Goal: Browse casually: Explore the website without a specific task or goal

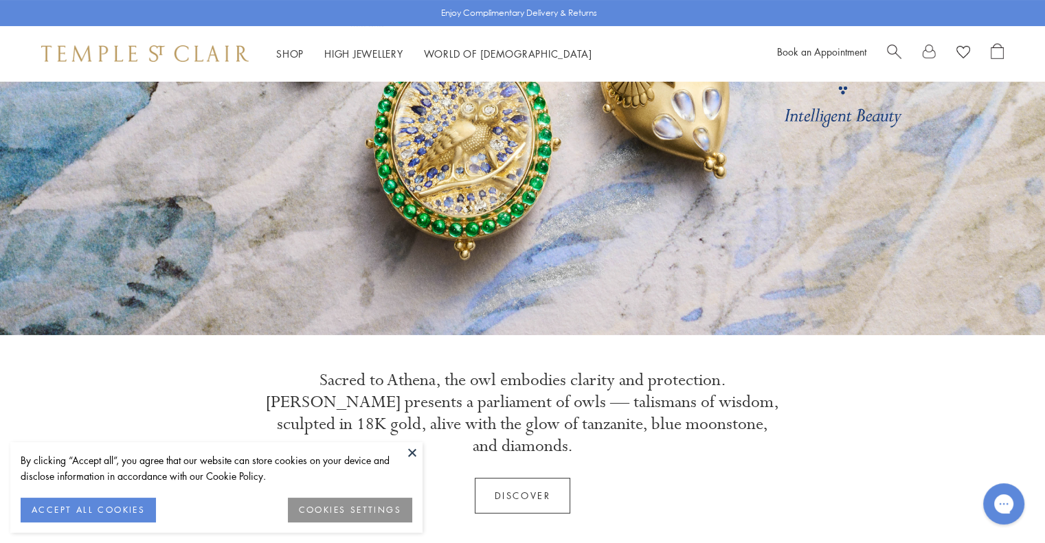
scroll to position [275, 0]
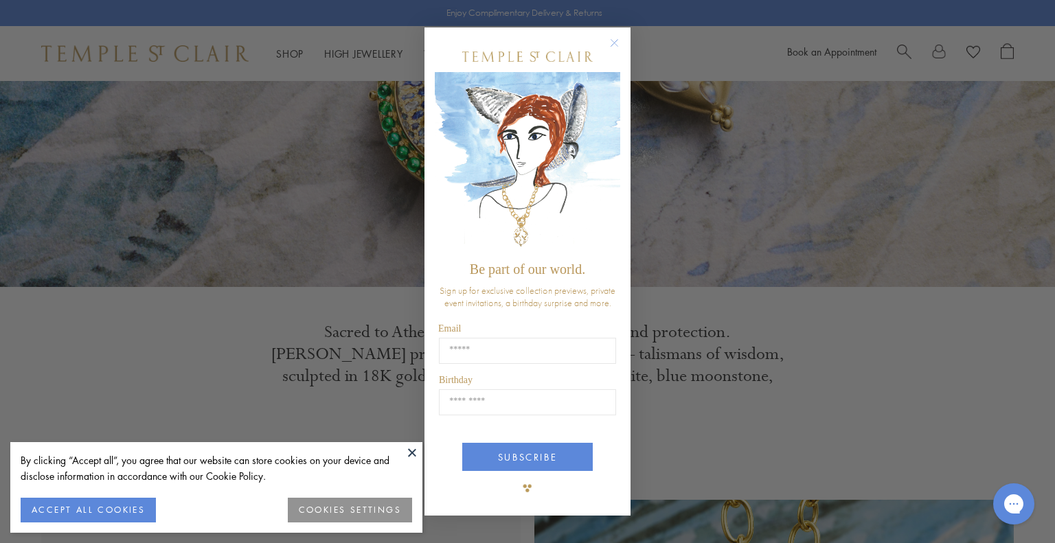
click at [614, 38] on circle "Close dialog" at bounding box center [615, 42] width 16 height 16
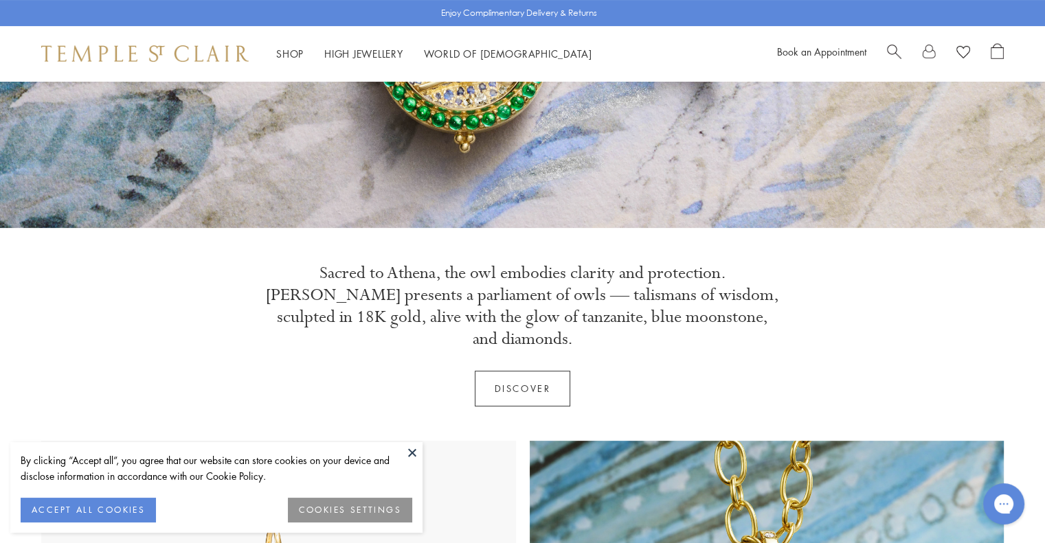
scroll to position [481, 0]
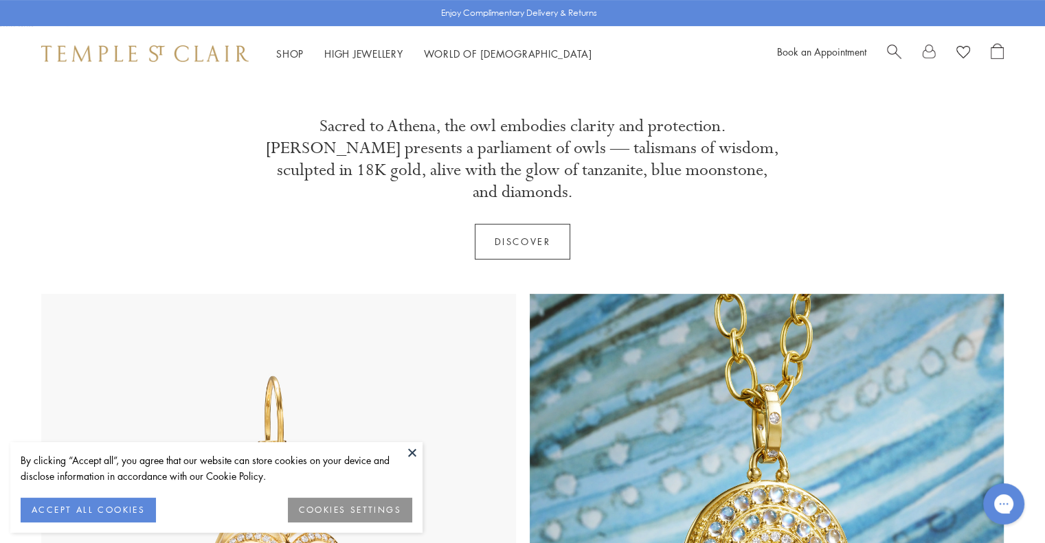
click at [410, 453] on button at bounding box center [412, 452] width 21 height 21
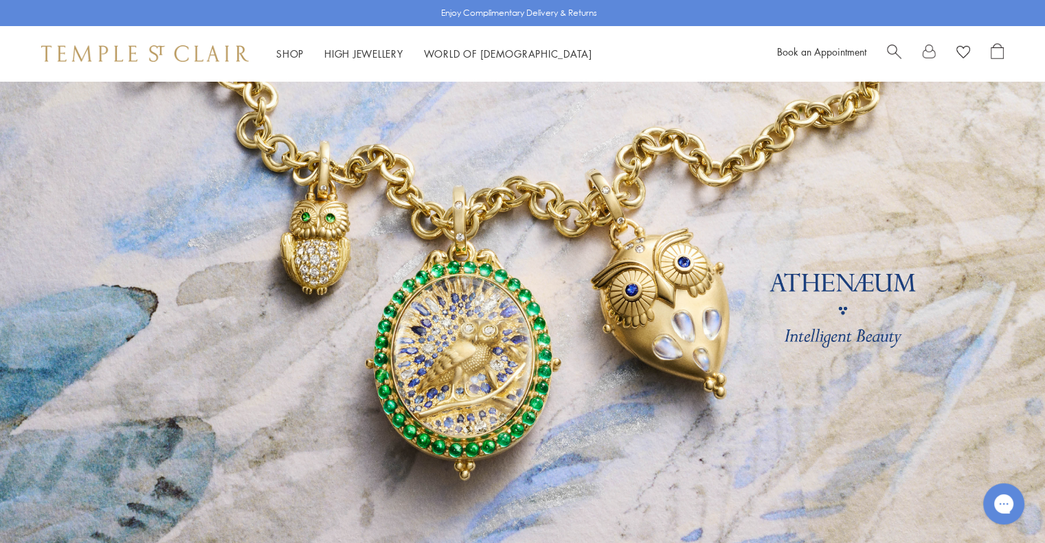
scroll to position [0, 0]
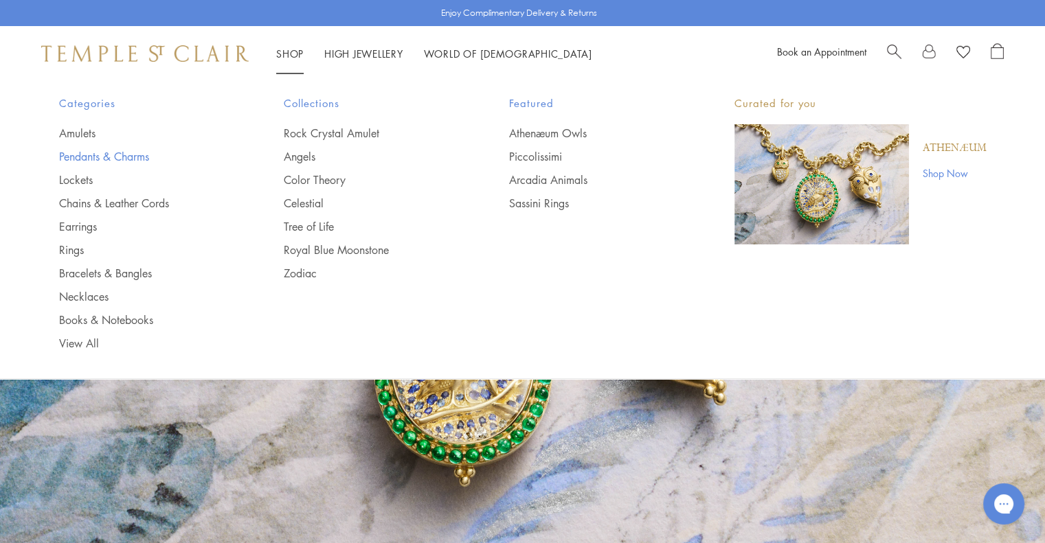
click at [117, 156] on link "Pendants & Charms" at bounding box center [144, 156] width 170 height 15
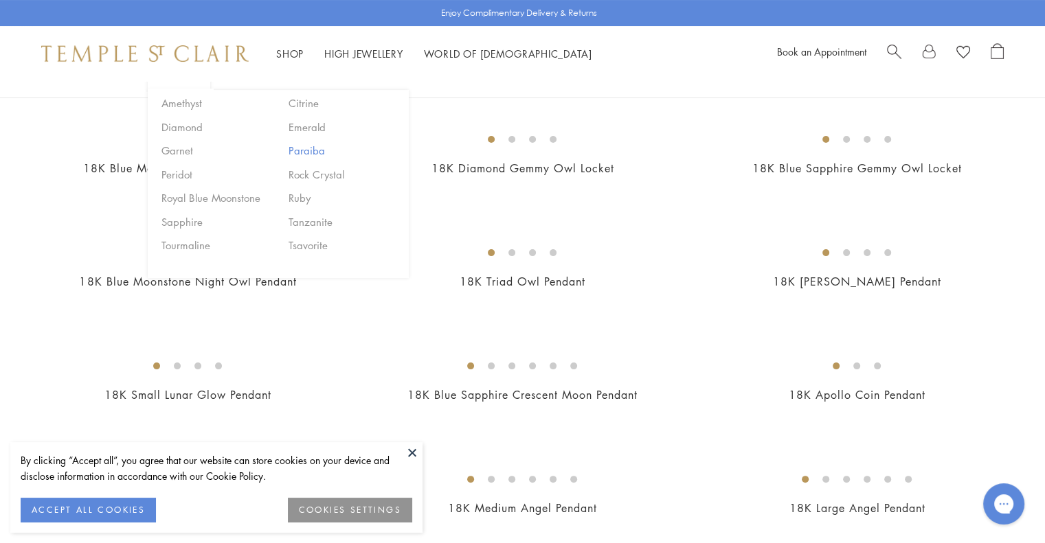
scroll to position [275, 0]
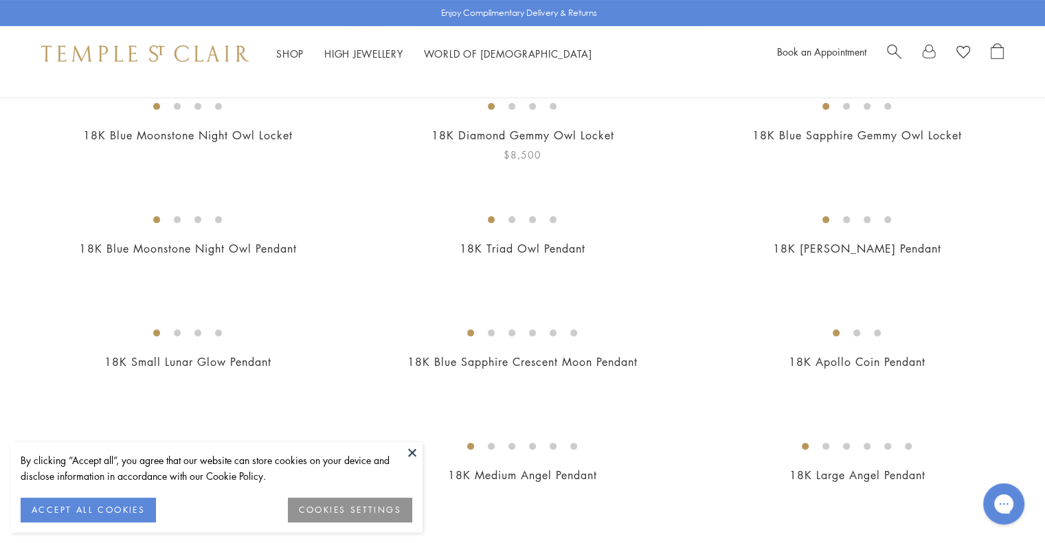
click at [0, 0] on img at bounding box center [0, 0] width 0 height 0
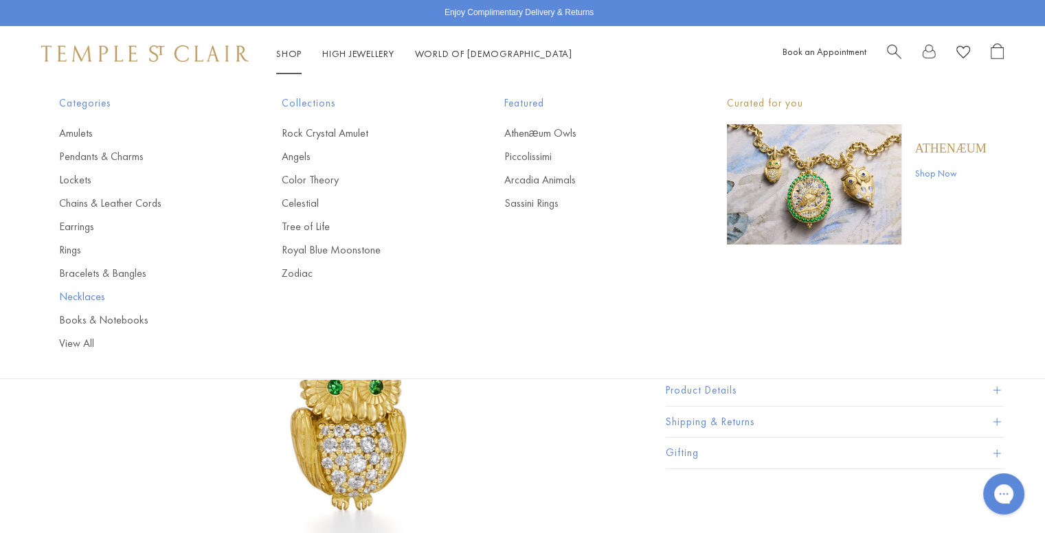
click at [85, 294] on link "Necklaces" at bounding box center [143, 296] width 168 height 15
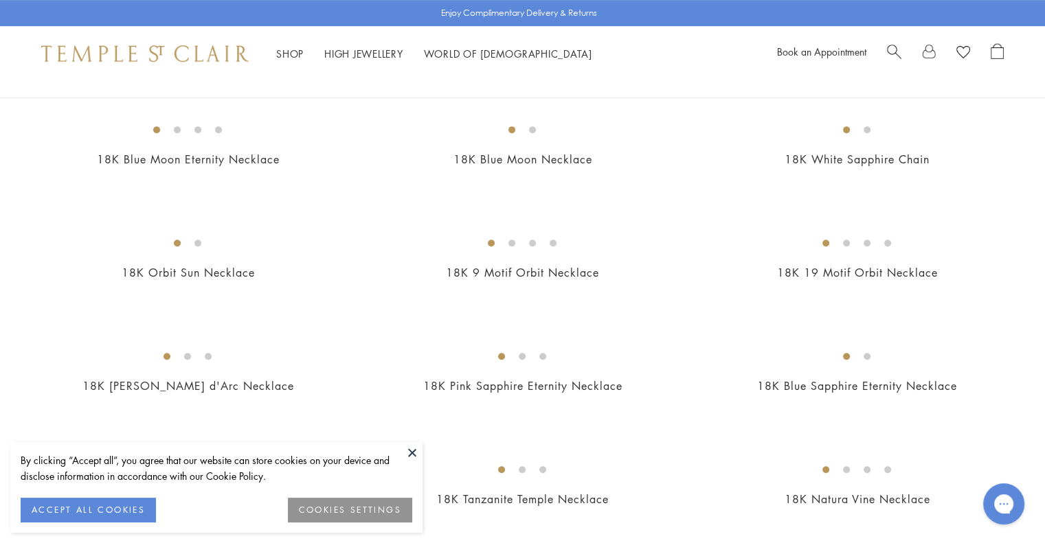
scroll to position [756, 0]
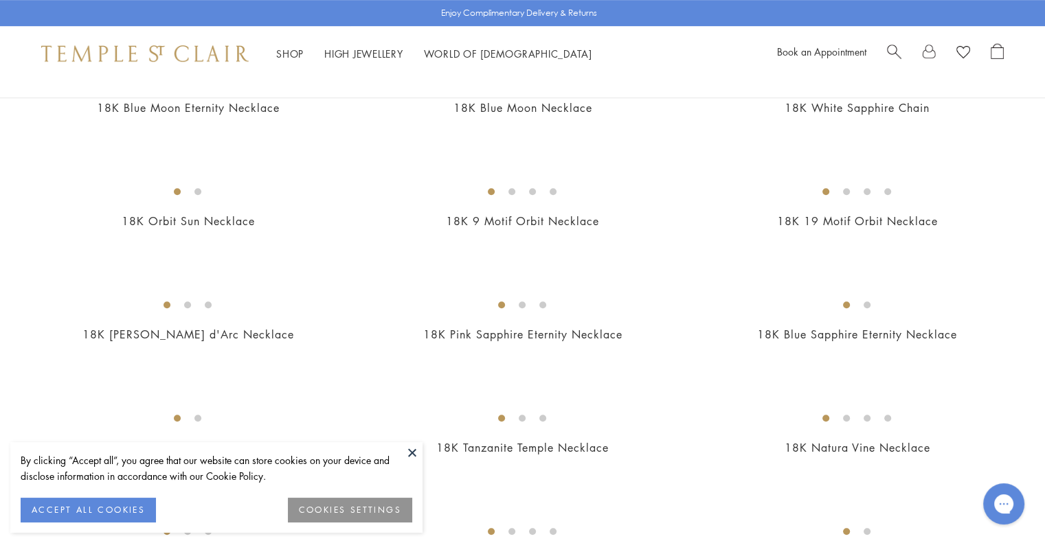
click at [87, 515] on button "ACCEPT ALL COOKIES" at bounding box center [88, 510] width 135 height 25
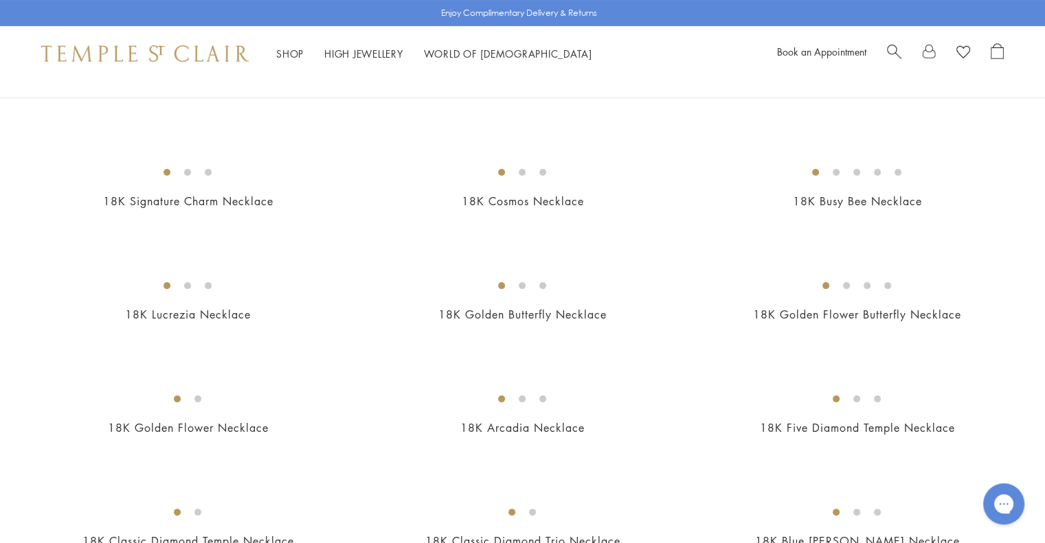
scroll to position [0, 0]
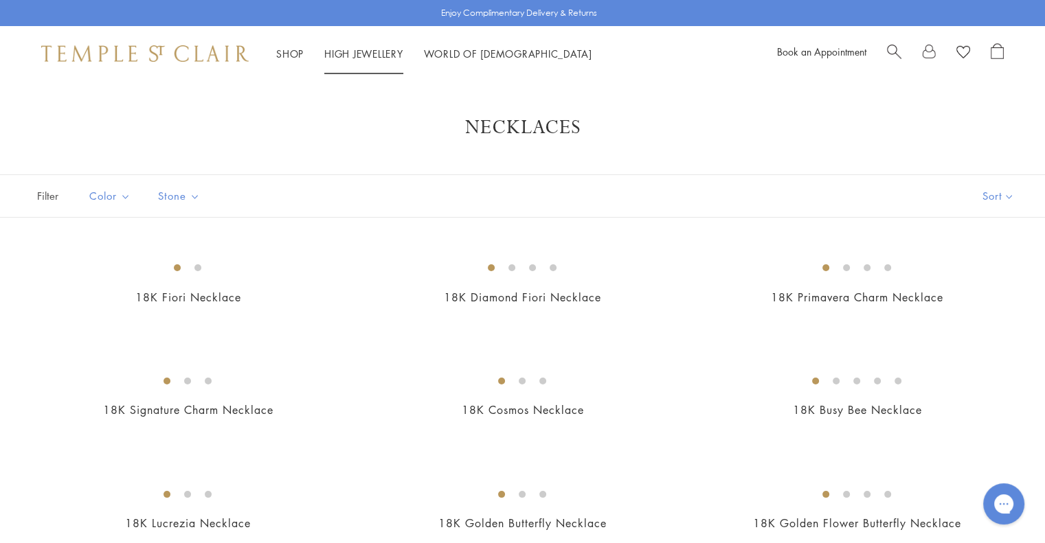
click at [374, 50] on link "High Jewellery High Jewellery" at bounding box center [363, 54] width 79 height 14
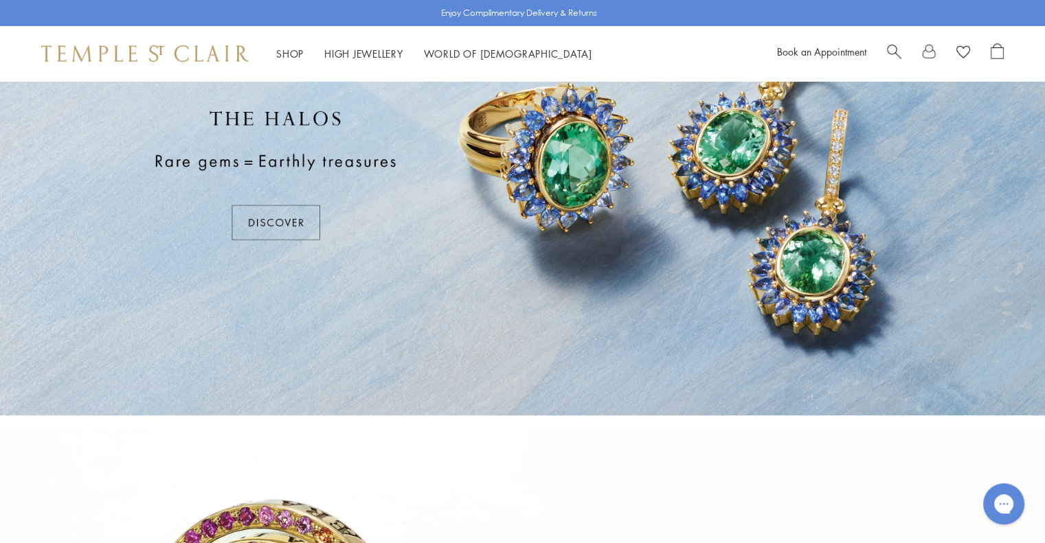
scroll to position [137, 0]
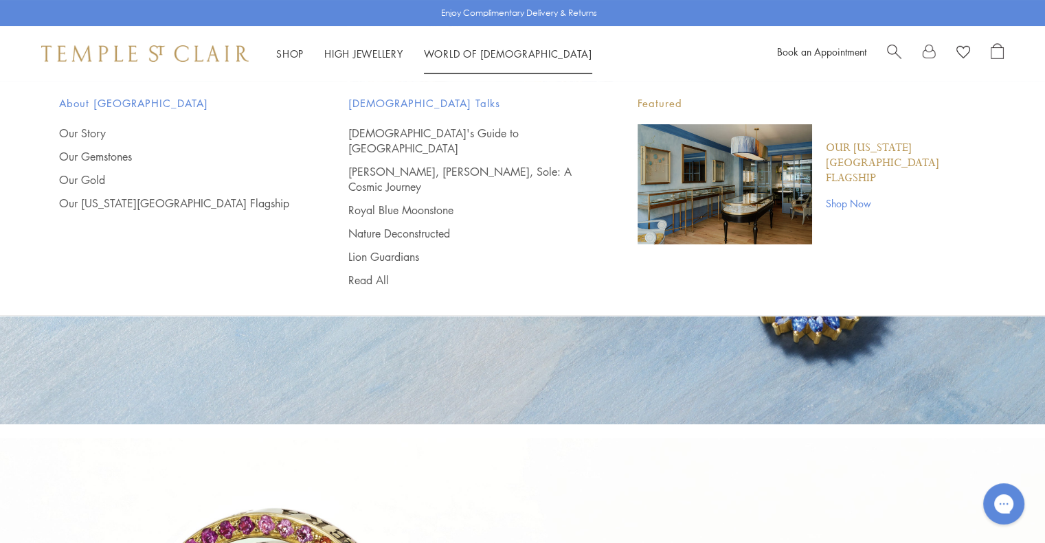
click at [475, 49] on link "World of [GEOGRAPHIC_DATA][DEMOGRAPHIC_DATA]" at bounding box center [508, 54] width 168 height 14
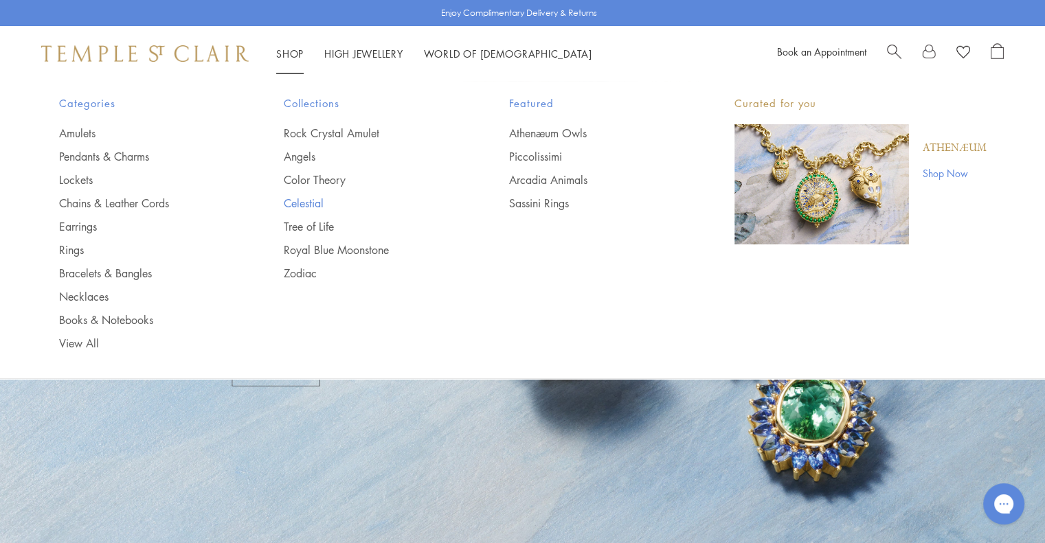
click at [315, 203] on link "Celestial" at bounding box center [369, 203] width 170 height 15
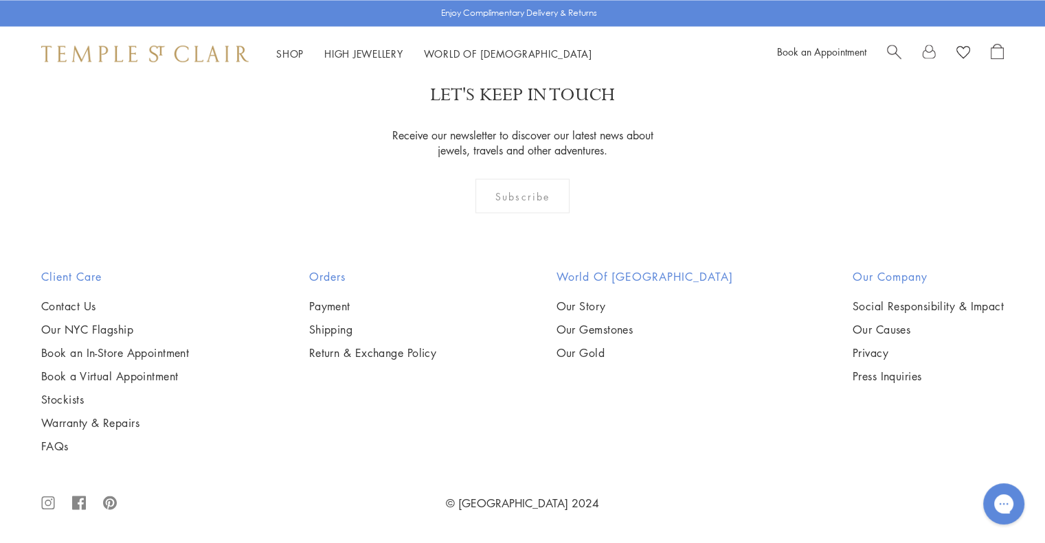
scroll to position [5702, 0]
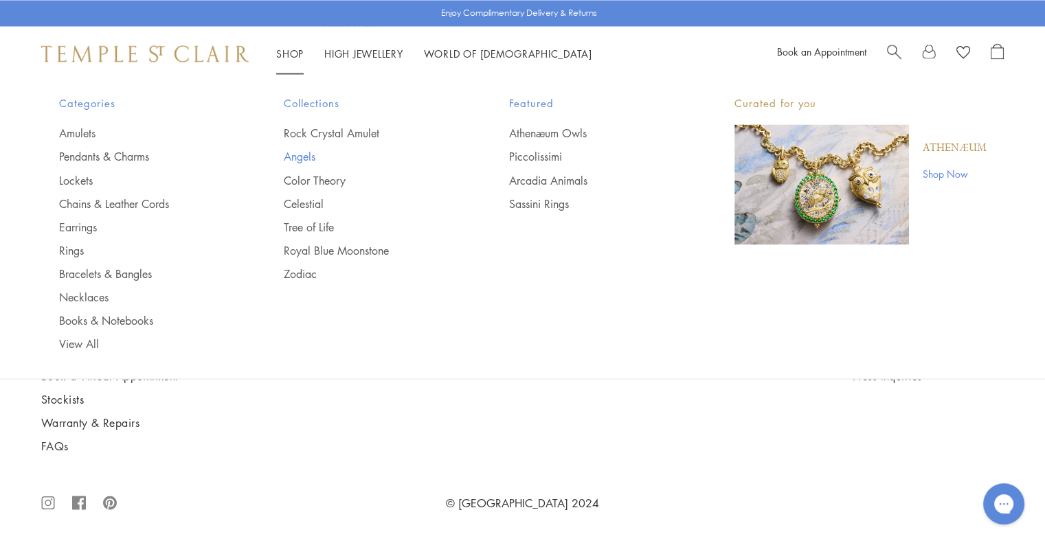
click at [301, 154] on link "Angels" at bounding box center [369, 156] width 170 height 15
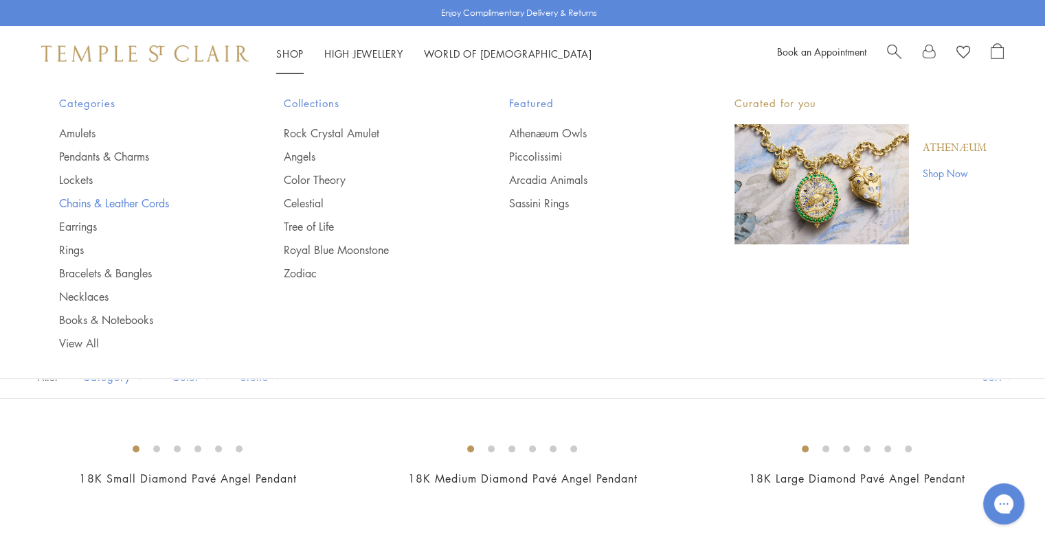
click at [80, 199] on link "Chains & Leather Cords" at bounding box center [144, 203] width 170 height 15
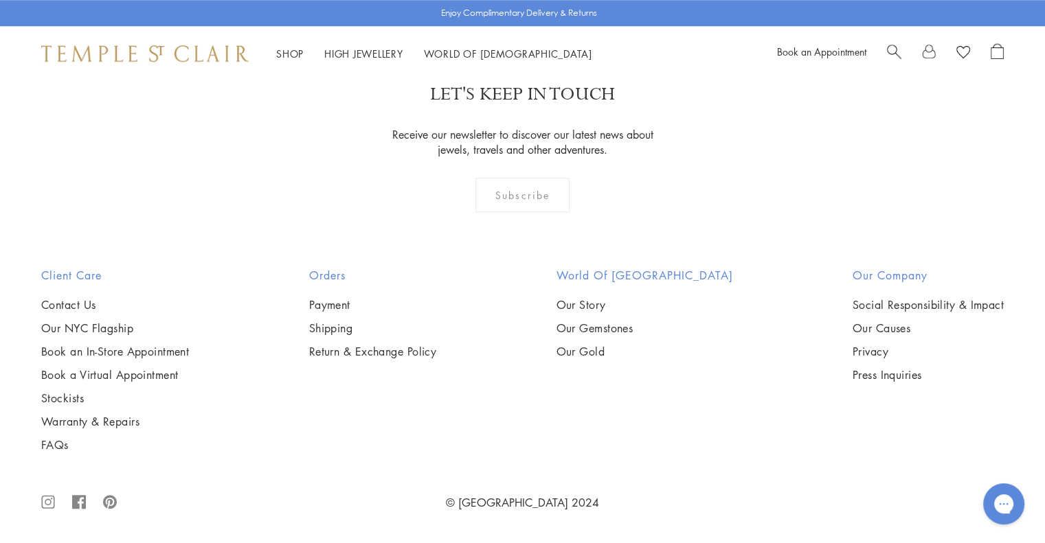
scroll to position [1718, 0]
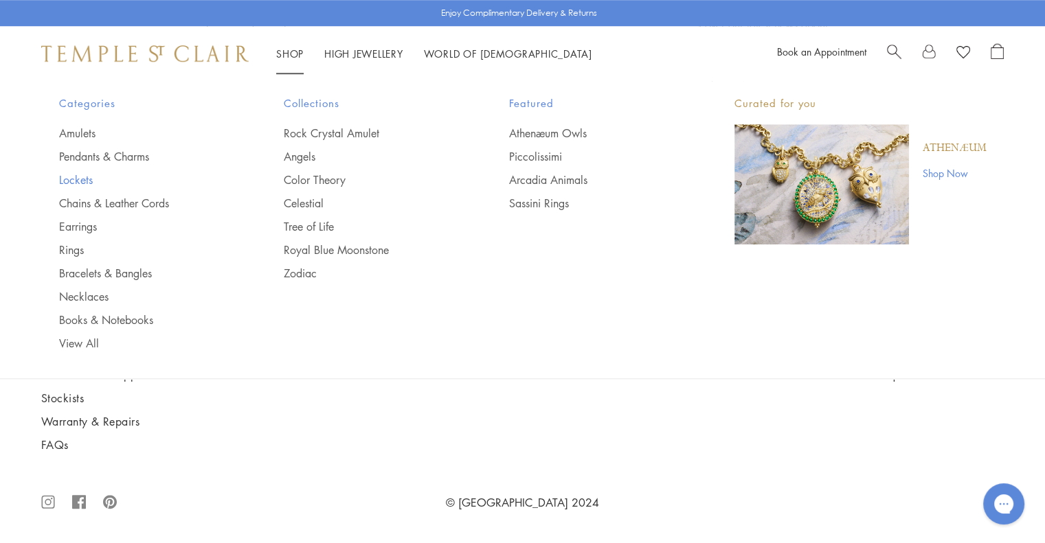
click at [85, 178] on link "Lockets" at bounding box center [144, 179] width 170 height 15
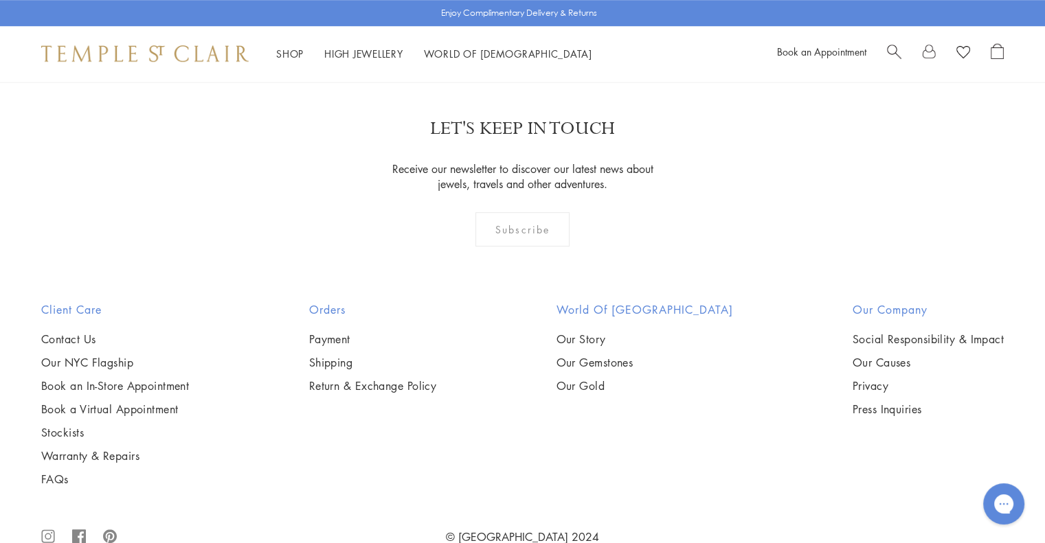
scroll to position [962, 0]
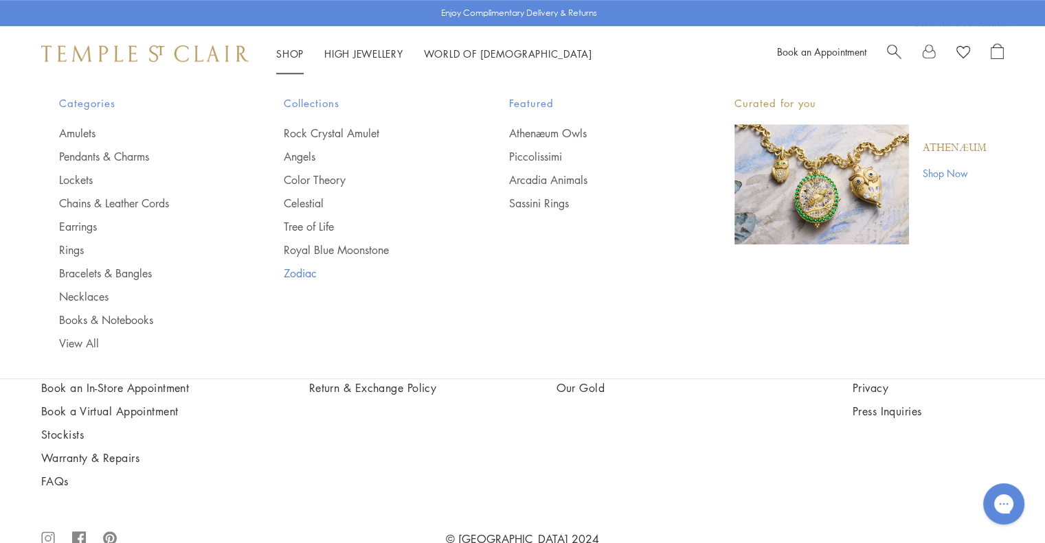
click at [297, 271] on link "Zodiac" at bounding box center [369, 273] width 170 height 15
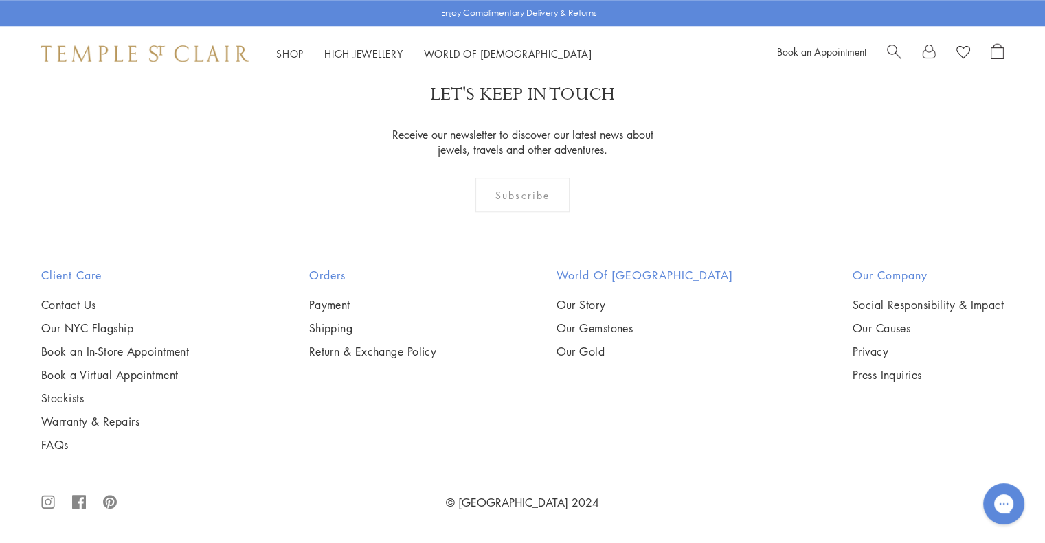
scroll to position [1511, 0]
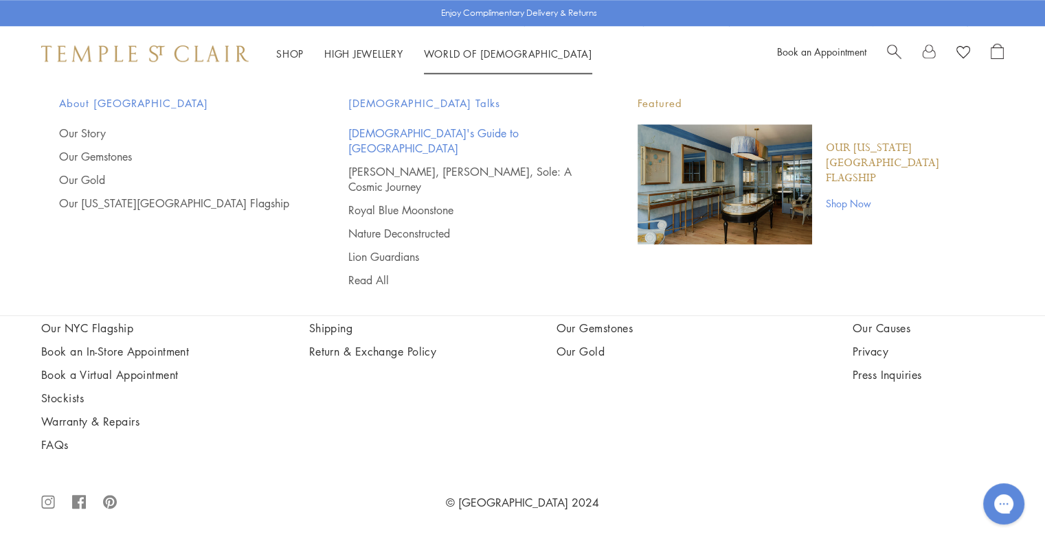
click at [442, 128] on link "[DEMOGRAPHIC_DATA]'s Guide to [GEOGRAPHIC_DATA]" at bounding box center [465, 141] width 234 height 30
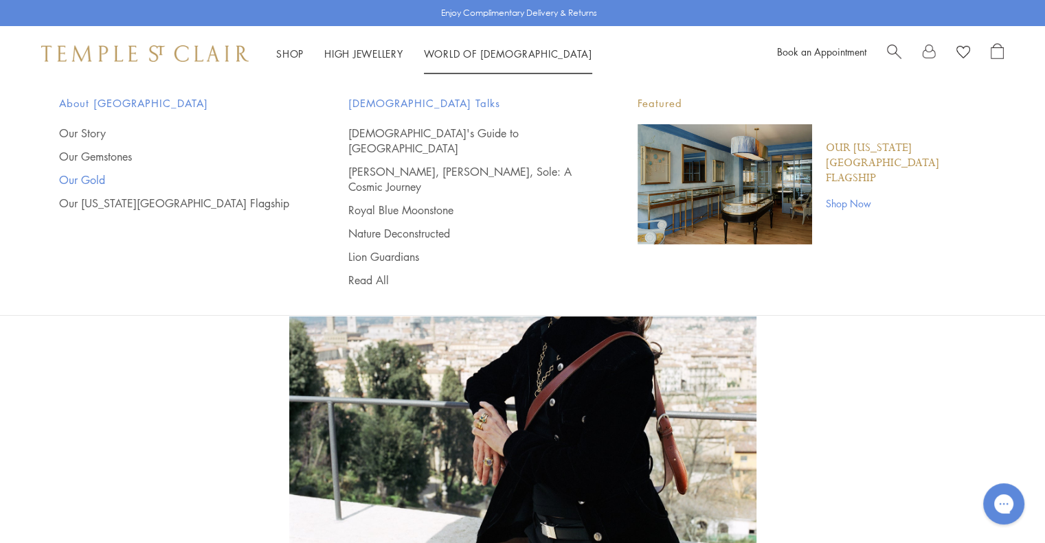
click at [80, 179] on link "Our Gold" at bounding box center [176, 179] width 234 height 15
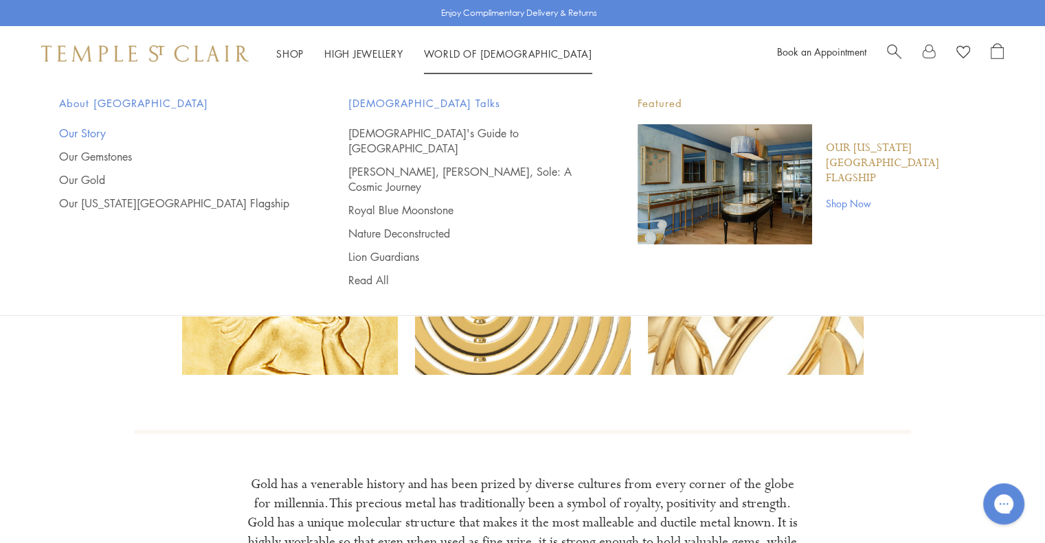
click at [77, 132] on link "Our Story" at bounding box center [176, 133] width 234 height 15
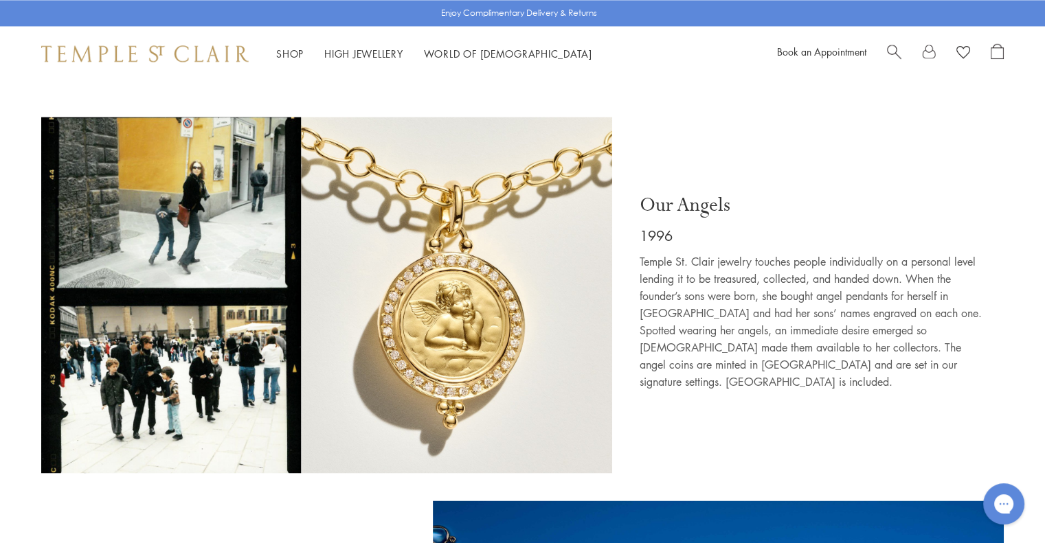
scroll to position [2130, 0]
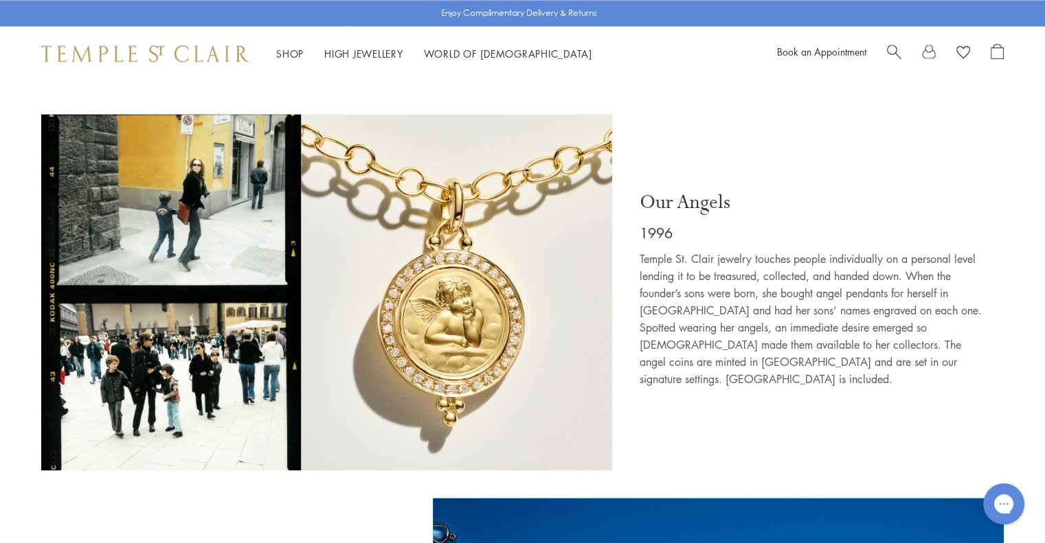
click at [797, 347] on div "Our Angels 1996 Temple St. Clair jewelry touches people individually on a perso…" at bounding box center [815, 292] width 378 height 357
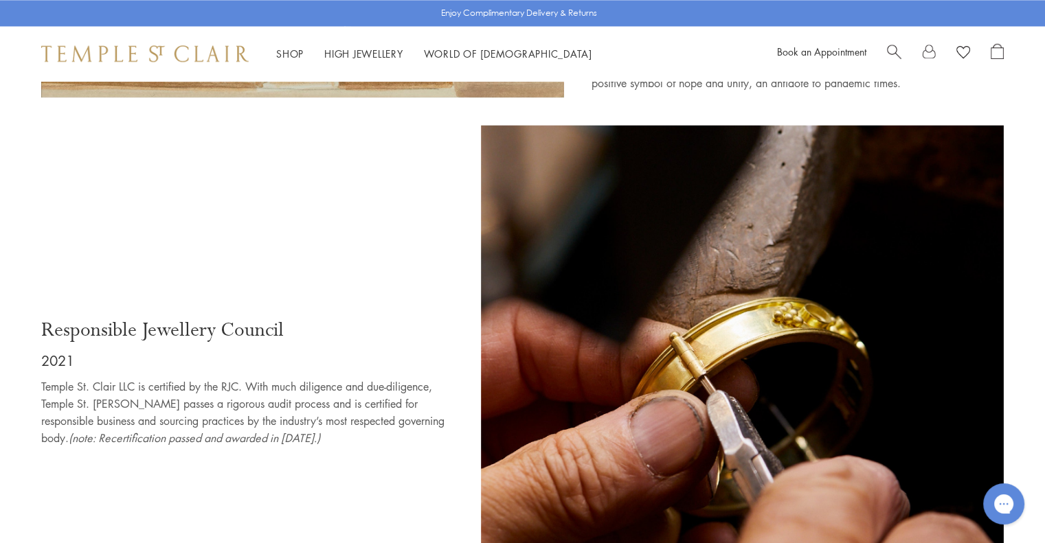
scroll to position [7065, 0]
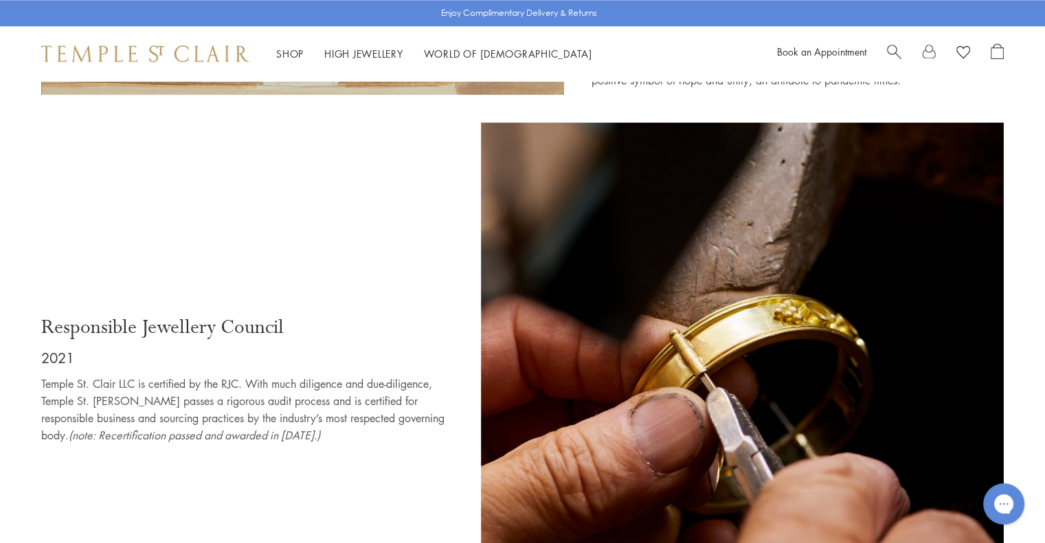
click at [489, 339] on img at bounding box center [742, 383] width 523 height 523
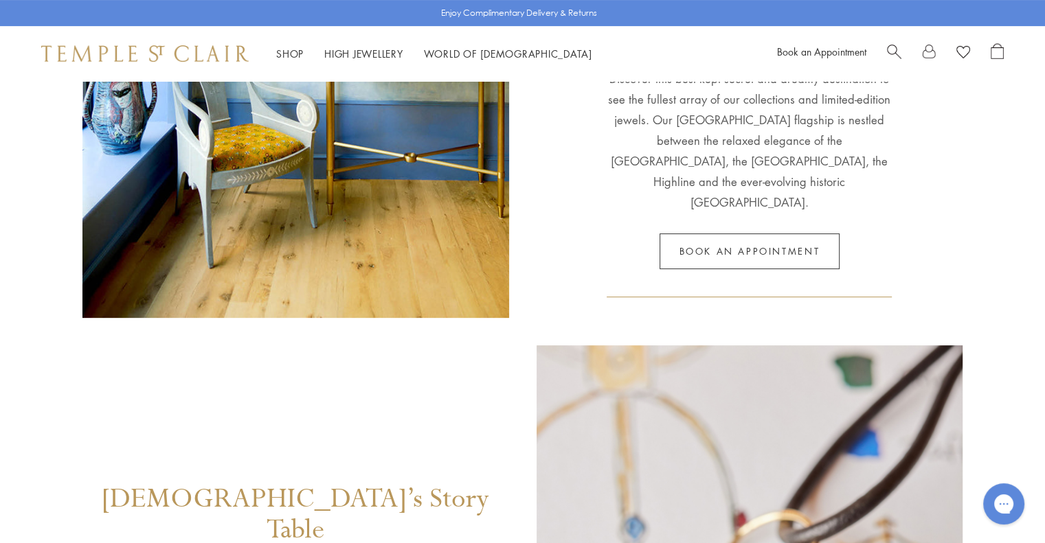
scroll to position [372, 0]
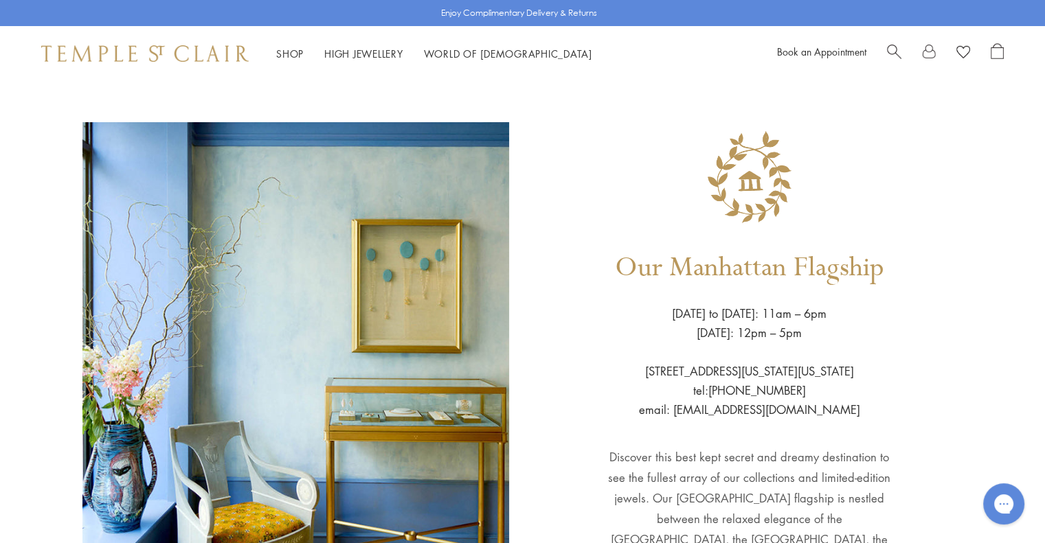
scroll to position [0, 0]
click at [484, 52] on link "World of Temple World of Temple" at bounding box center [508, 54] width 168 height 14
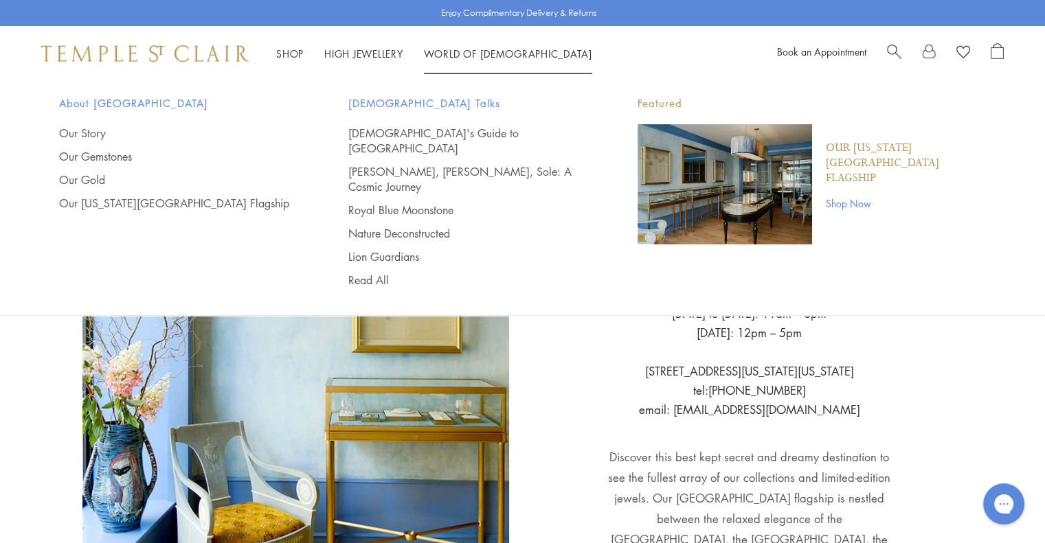
click at [153, 201] on link "Our [US_STATE][GEOGRAPHIC_DATA] Flagship" at bounding box center [176, 203] width 234 height 15
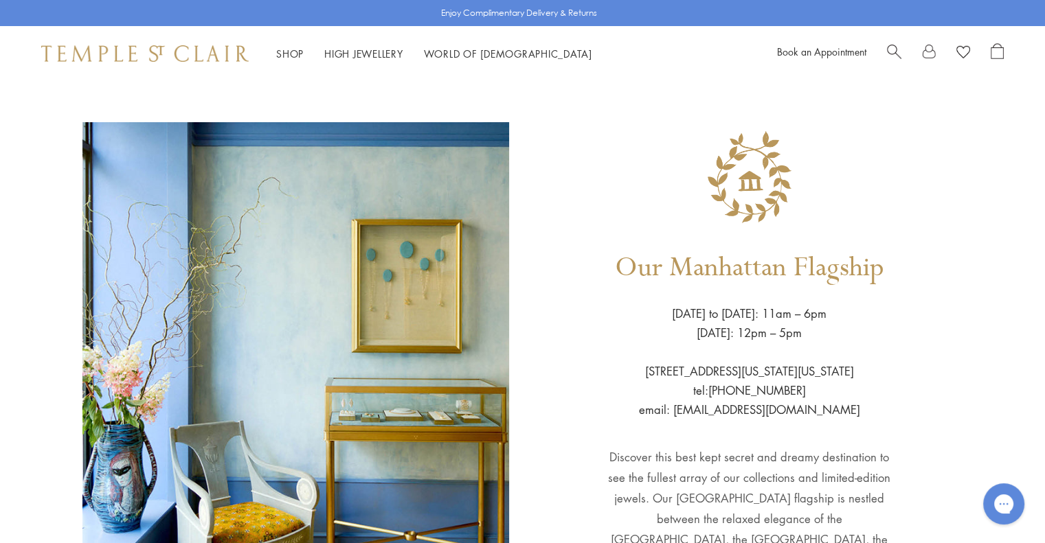
click at [473, 52] on link "World of Temple World of Temple" at bounding box center [508, 54] width 168 height 14
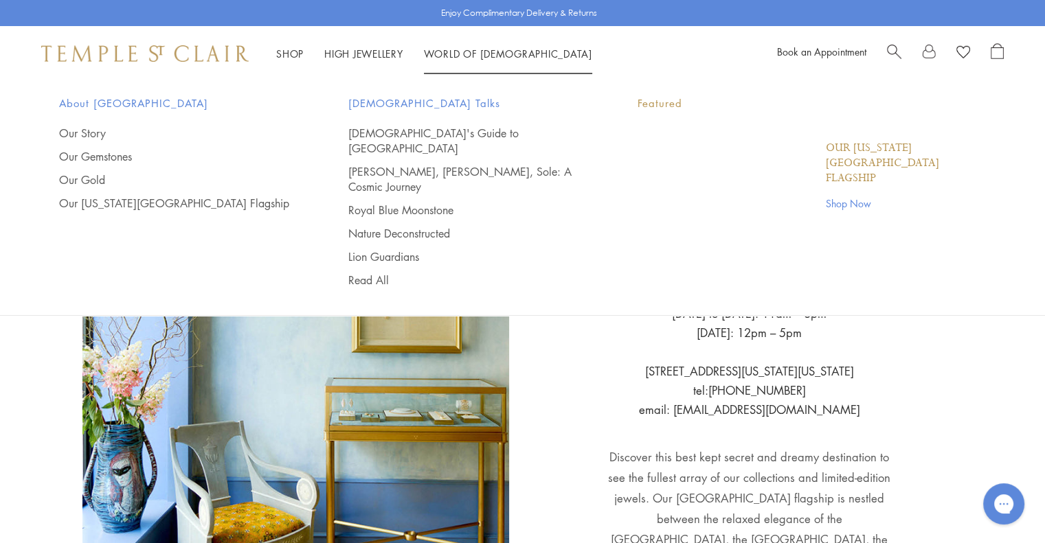
click at [466, 52] on link "World of Temple World of Temple" at bounding box center [508, 54] width 168 height 14
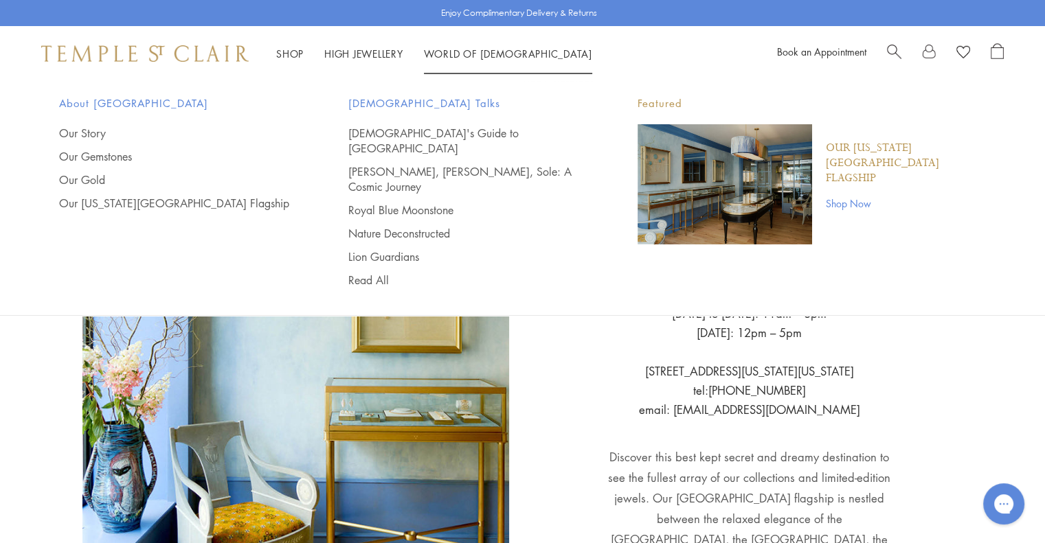
click at [396, 249] on link "Lion Guardians" at bounding box center [465, 256] width 234 height 15
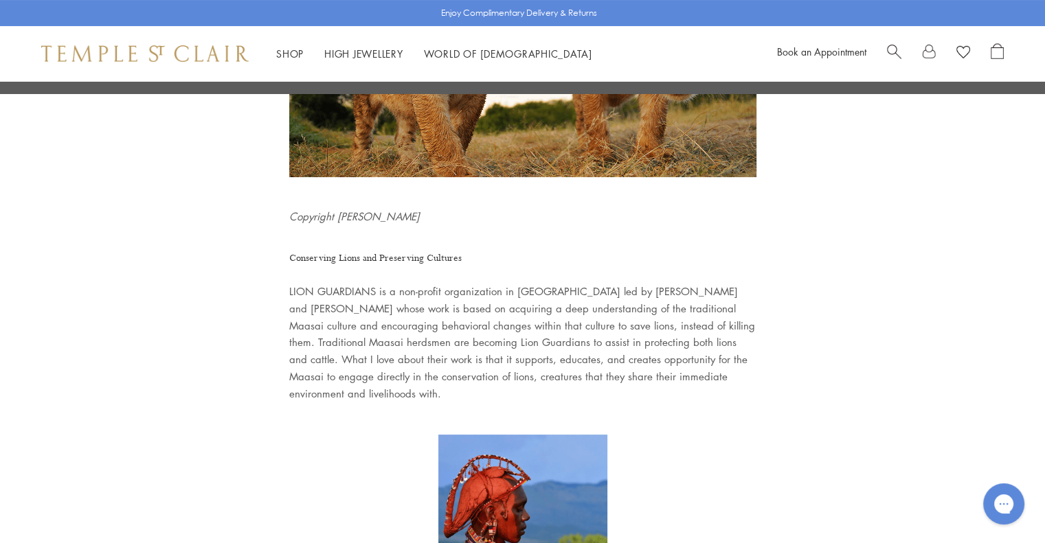
scroll to position [264, 0]
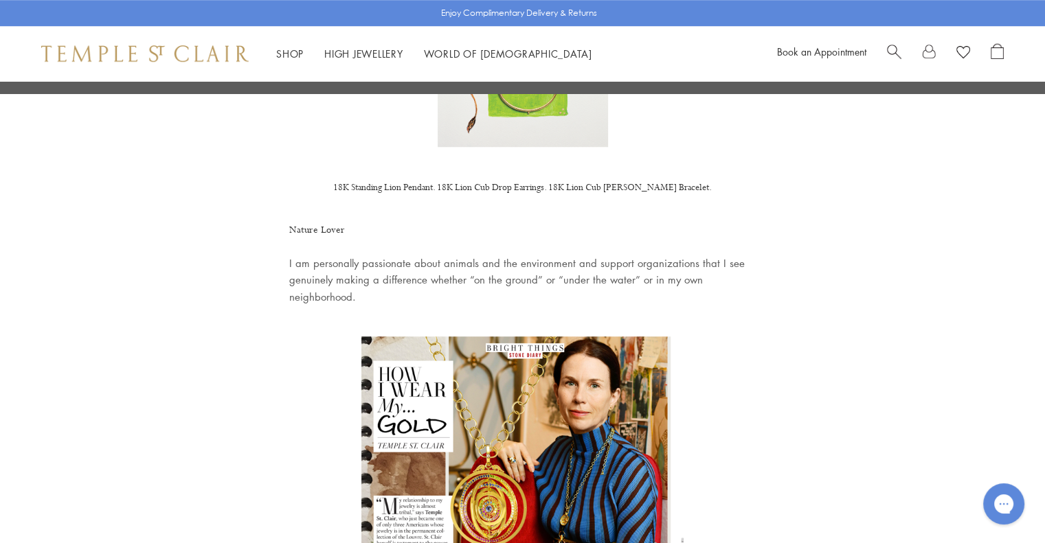
scroll to position [1066, 0]
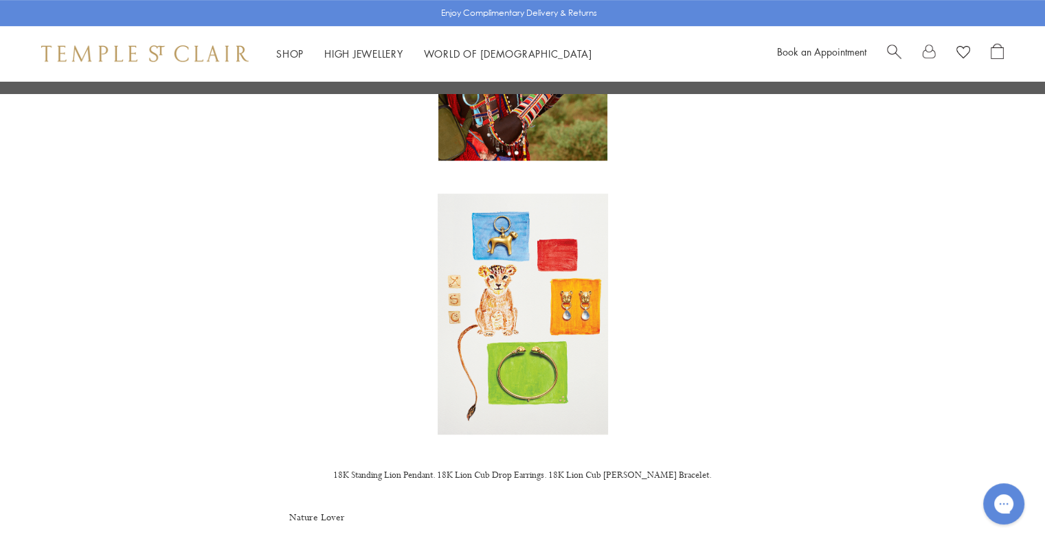
scroll to position [0, 0]
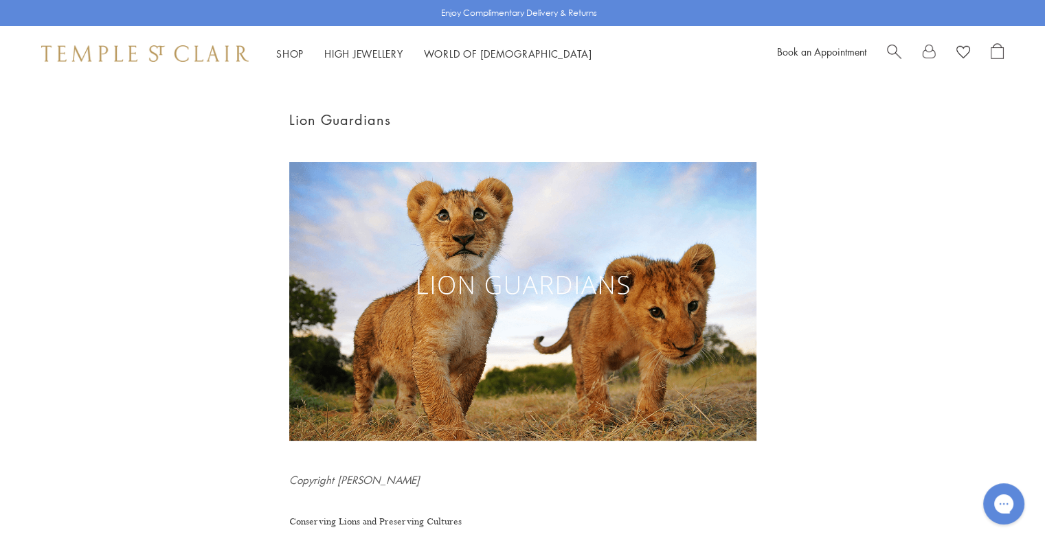
click at [474, 51] on link "World of Temple World of Temple" at bounding box center [508, 54] width 168 height 14
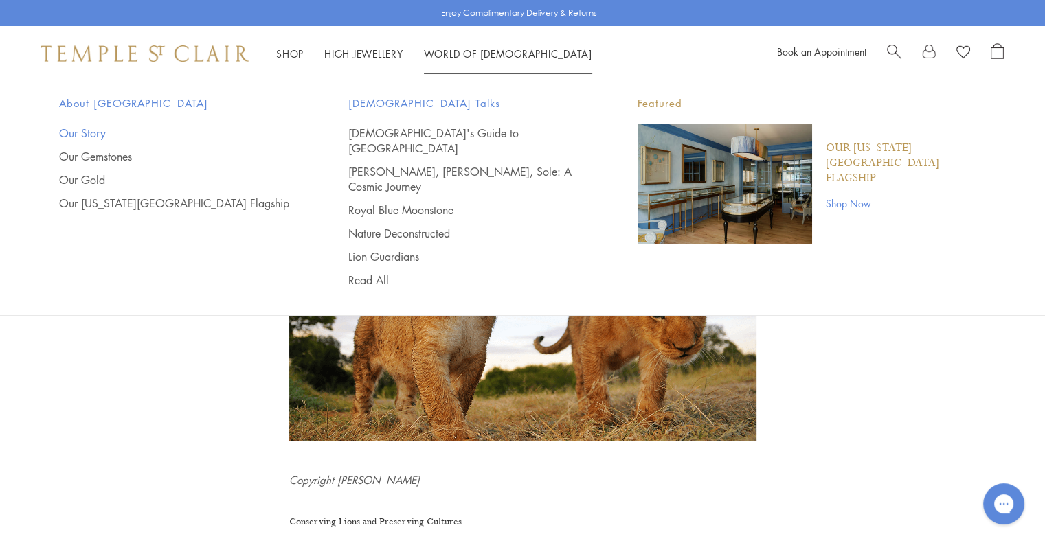
click at [95, 132] on link "Our Story" at bounding box center [176, 133] width 234 height 15
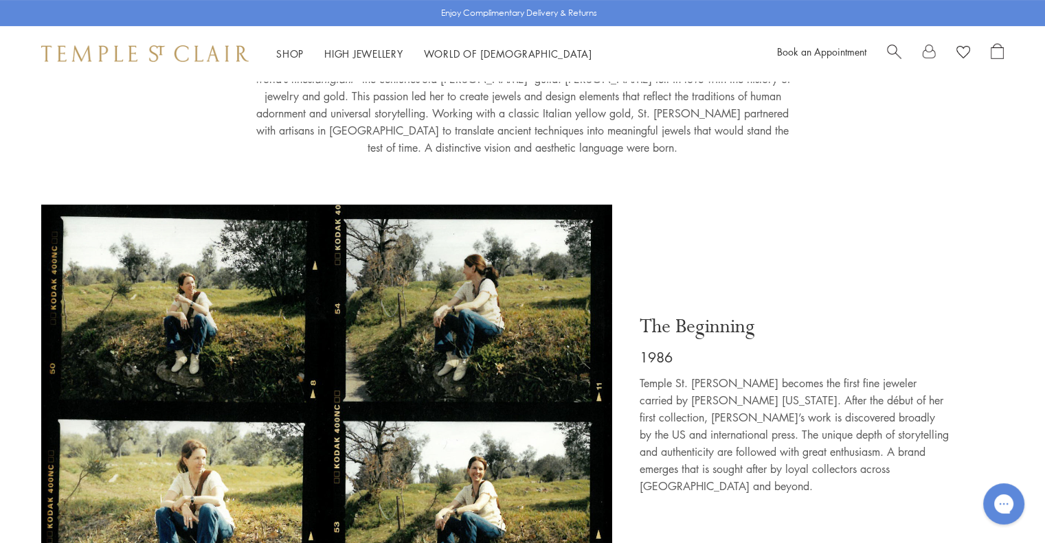
scroll to position [409, 0]
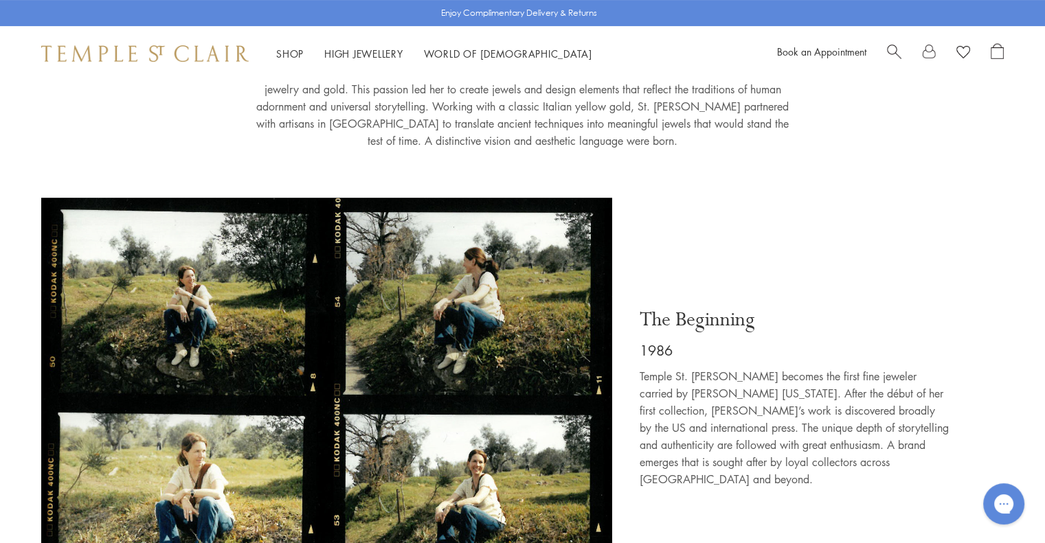
click at [945, 339] on p "1986" at bounding box center [794, 350] width 309 height 22
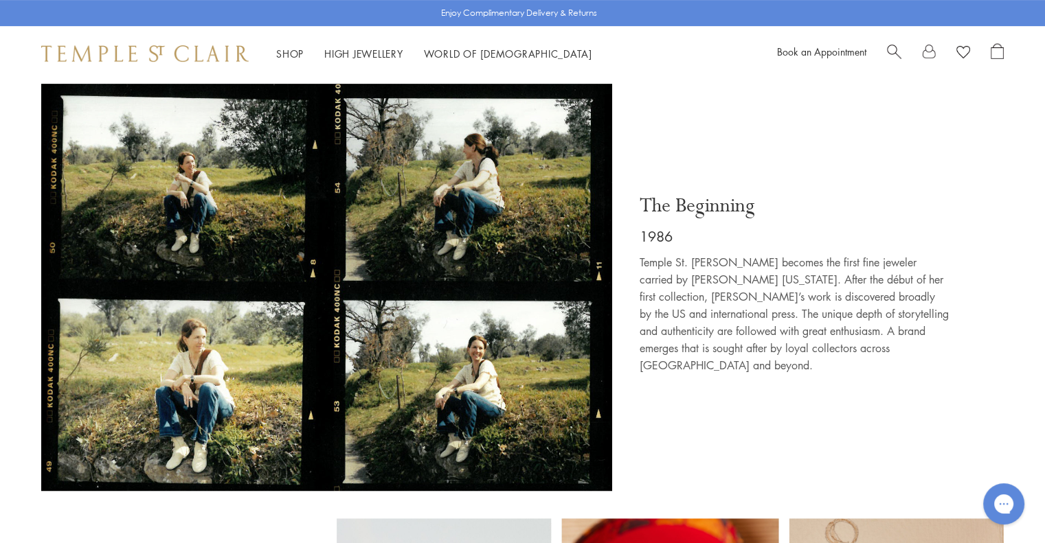
scroll to position [517, 0]
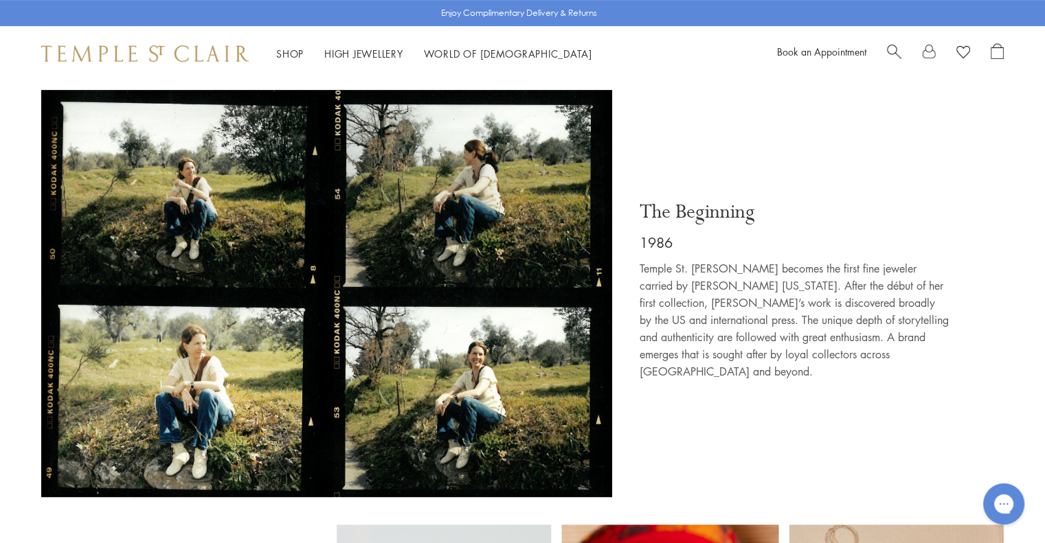
click at [950, 381] on div "The Beginning 1986 Temple St. Clair becomes the first fine jeweler carried by B…" at bounding box center [815, 293] width 378 height 407
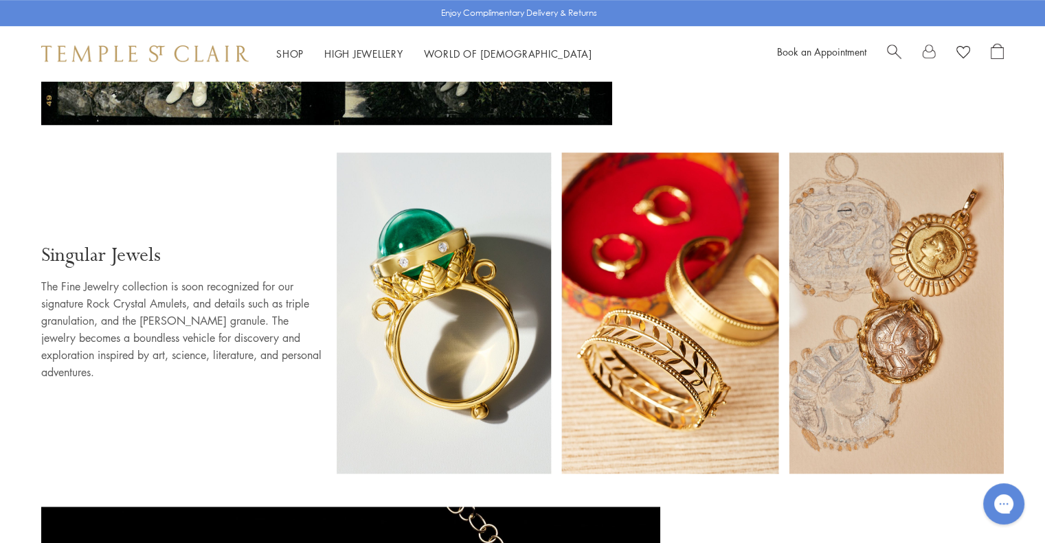
scroll to position [895, 0]
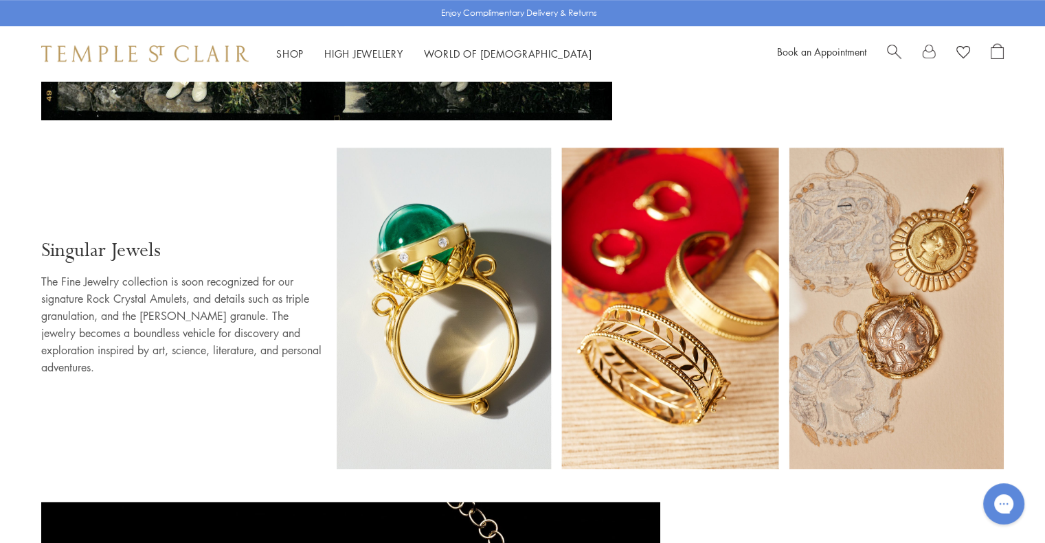
click at [970, 412] on img at bounding box center [670, 309] width 667 height 322
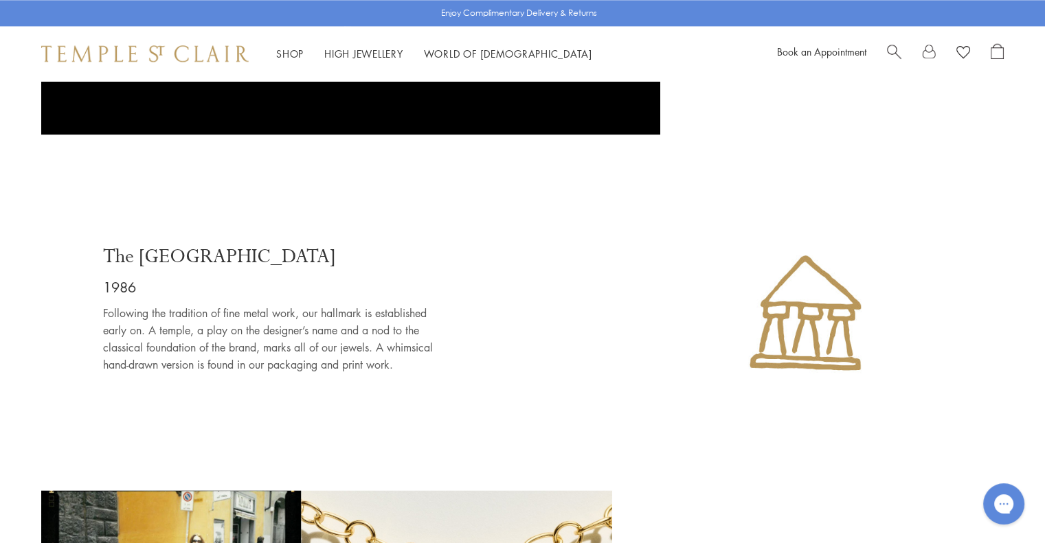
scroll to position [1756, 0]
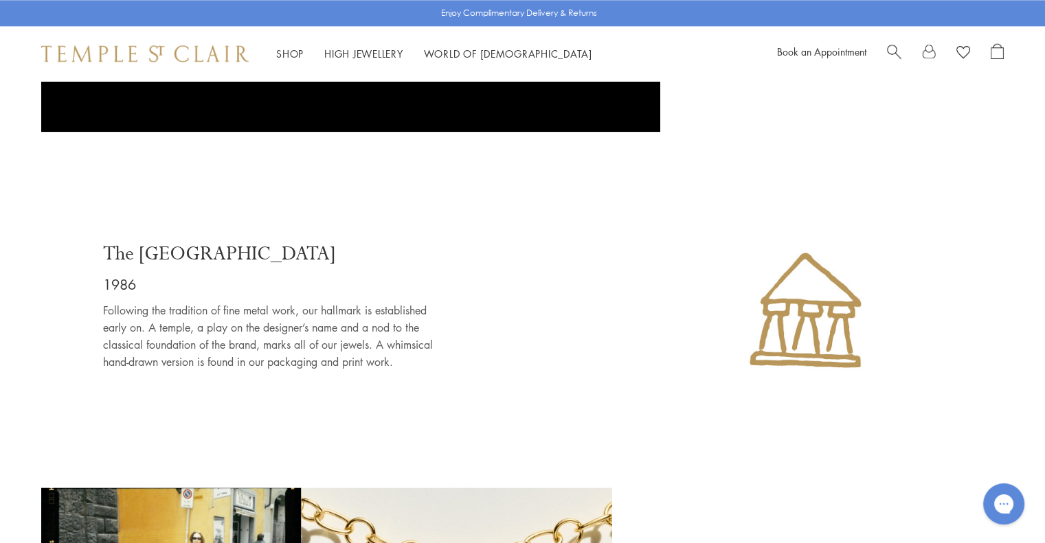
click at [920, 396] on img at bounding box center [805, 310] width 342 height 342
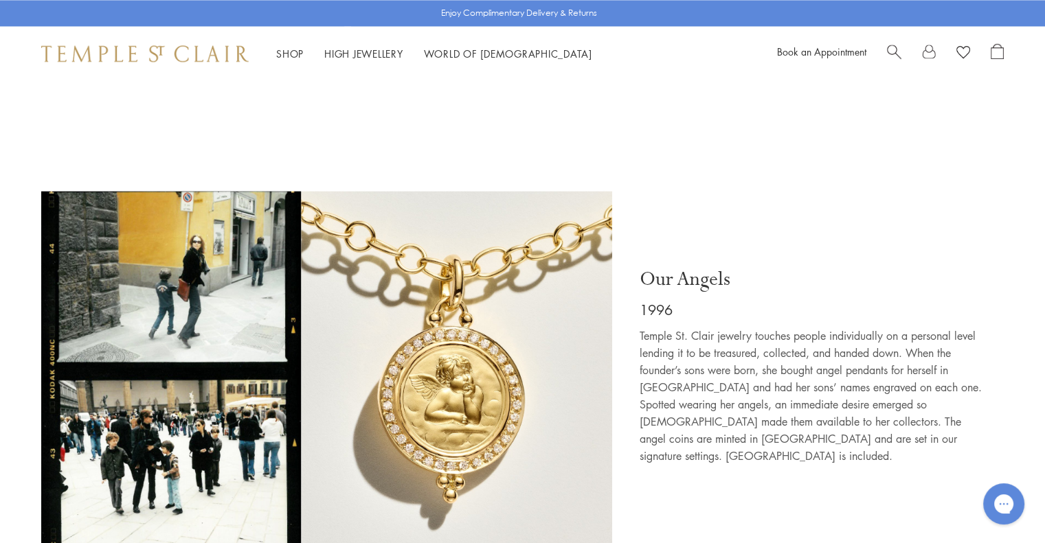
scroll to position [2059, 0]
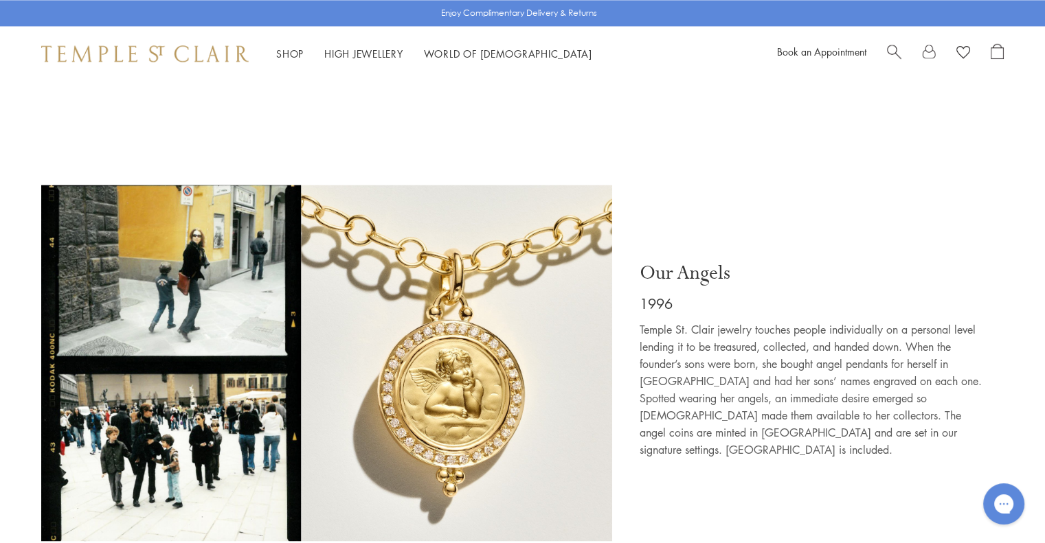
click at [484, 369] on img at bounding box center [326, 363] width 571 height 357
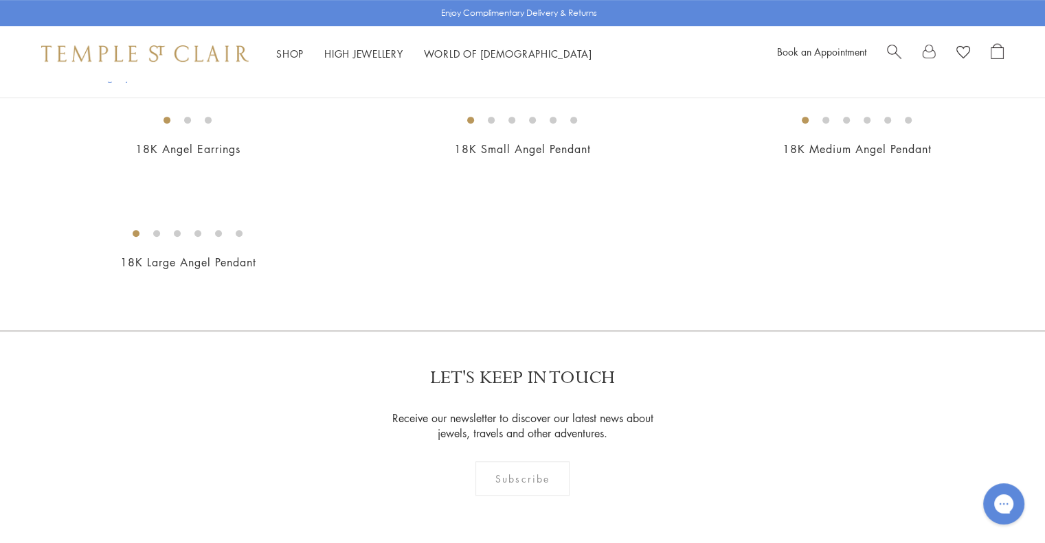
scroll to position [671, 0]
click at [0, 0] on img at bounding box center [0, 0] width 0 height 0
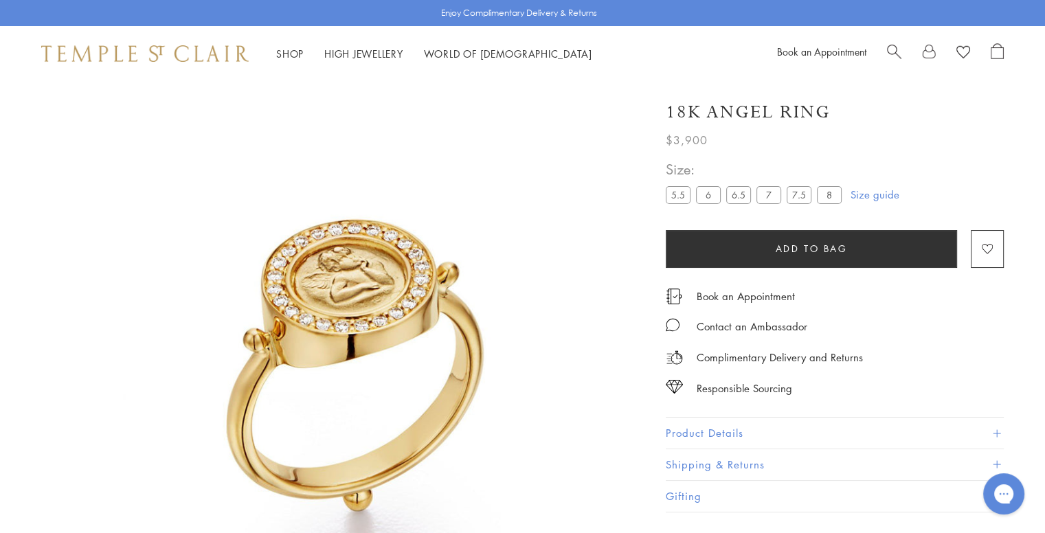
scroll to position [81, 0]
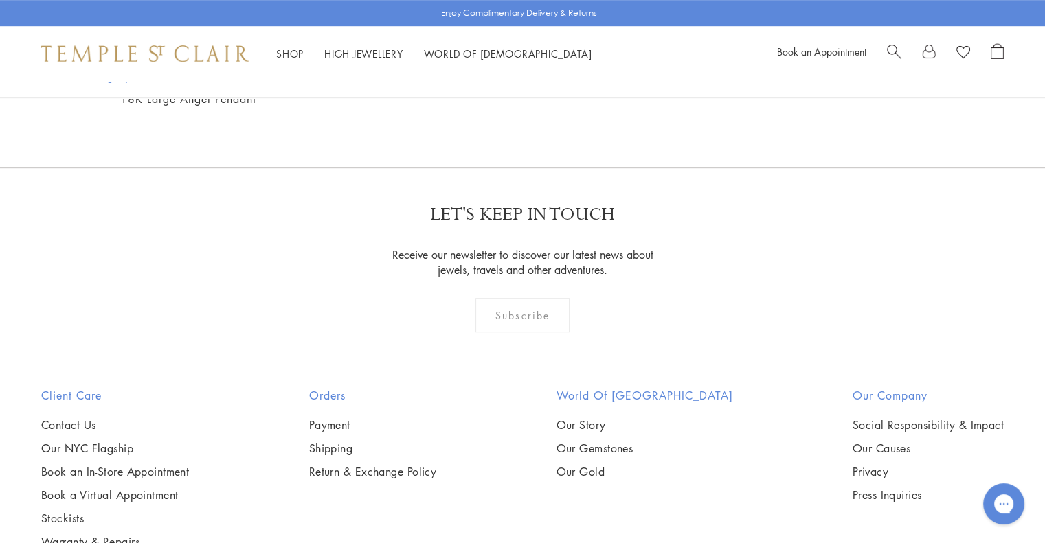
scroll to position [859, 0]
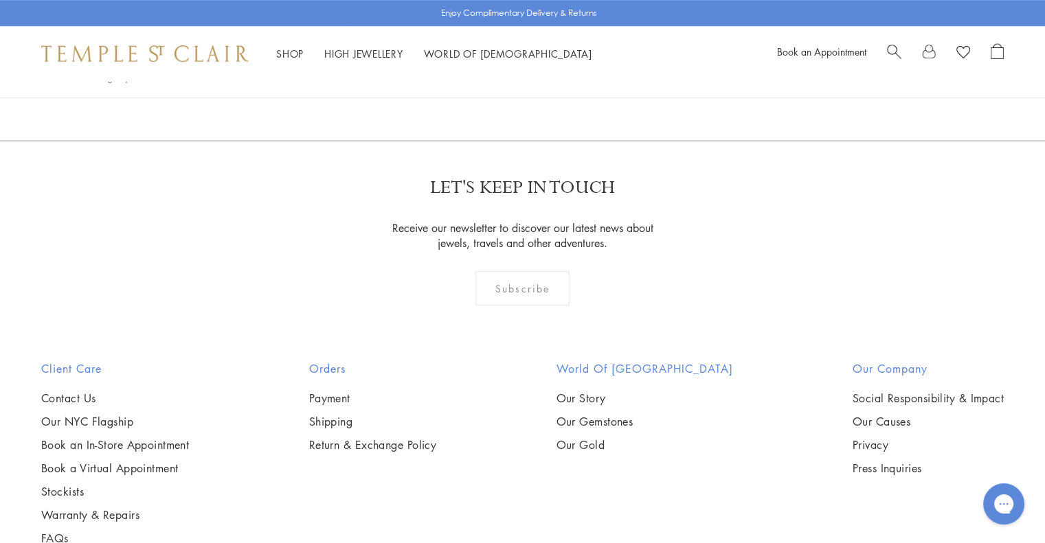
click at [0, 0] on img at bounding box center [0, 0] width 0 height 0
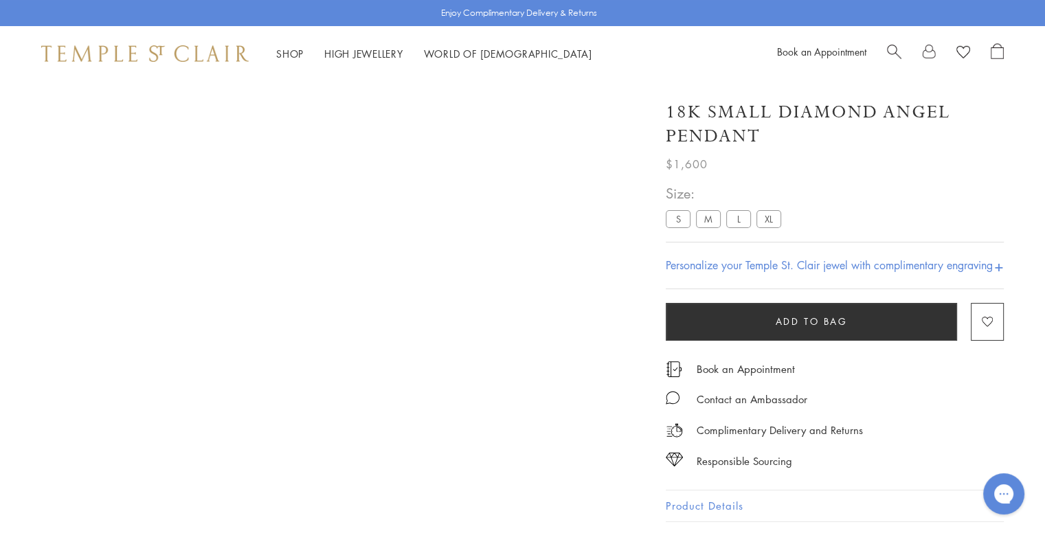
scroll to position [81, 0]
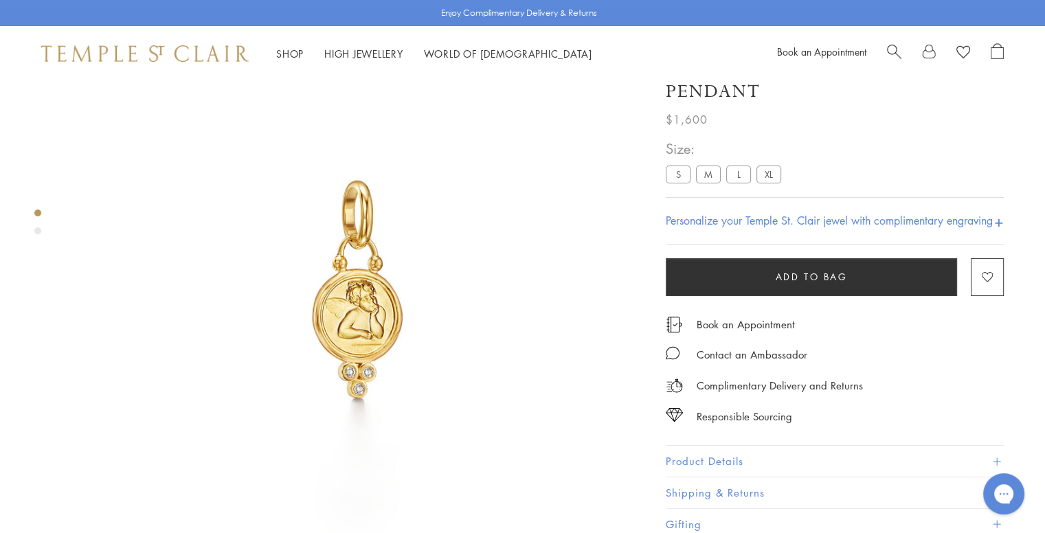
click at [599, 336] on img at bounding box center [358, 289] width 578 height 578
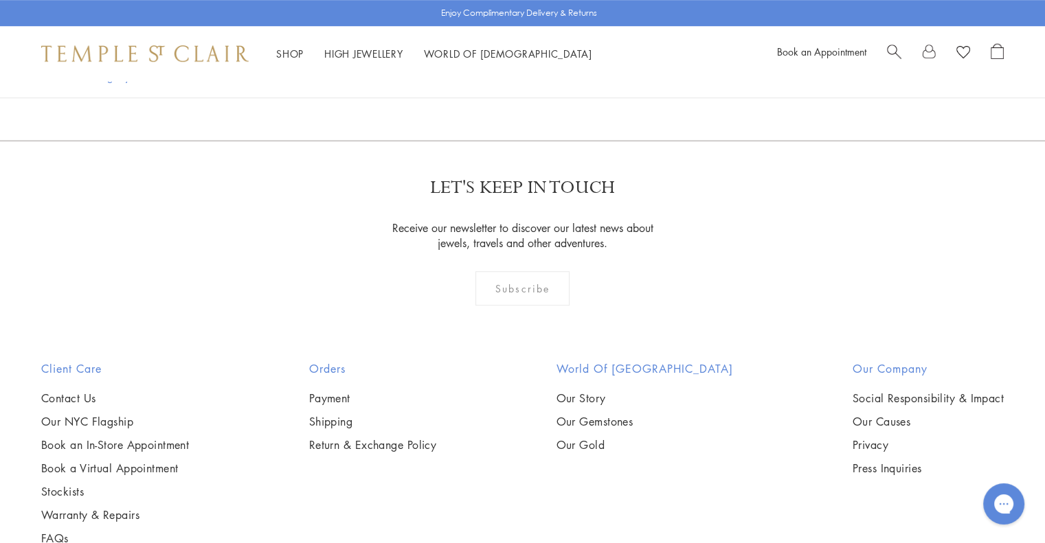
click at [0, 0] on img at bounding box center [0, 0] width 0 height 0
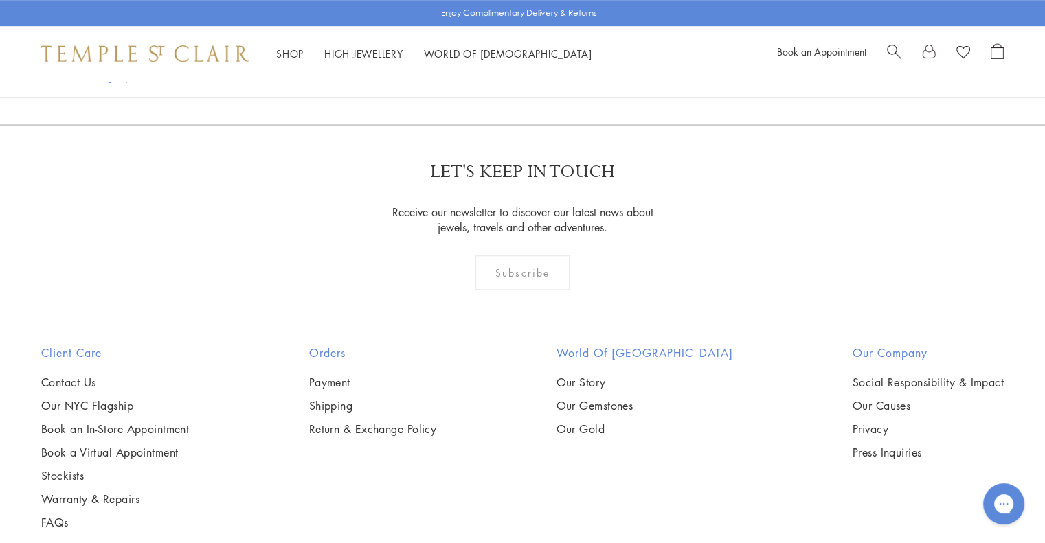
scroll to position [952, 0]
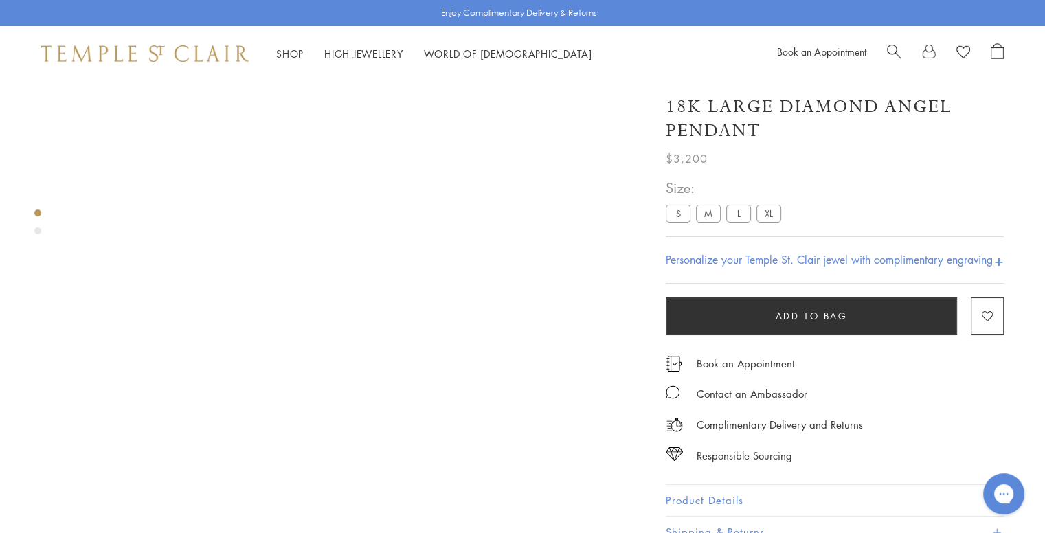
scroll to position [81, 0]
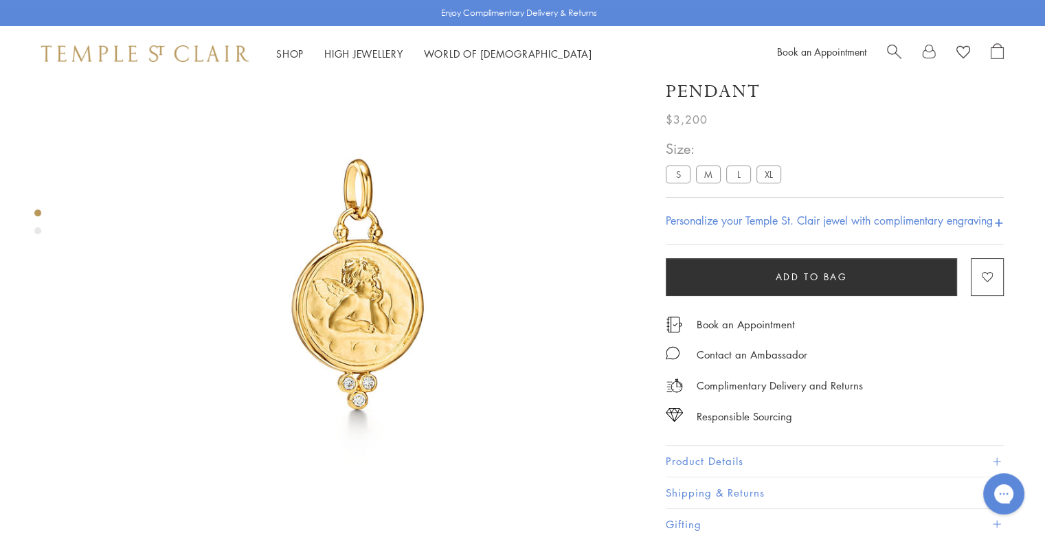
click at [274, 396] on img at bounding box center [358, 289] width 578 height 578
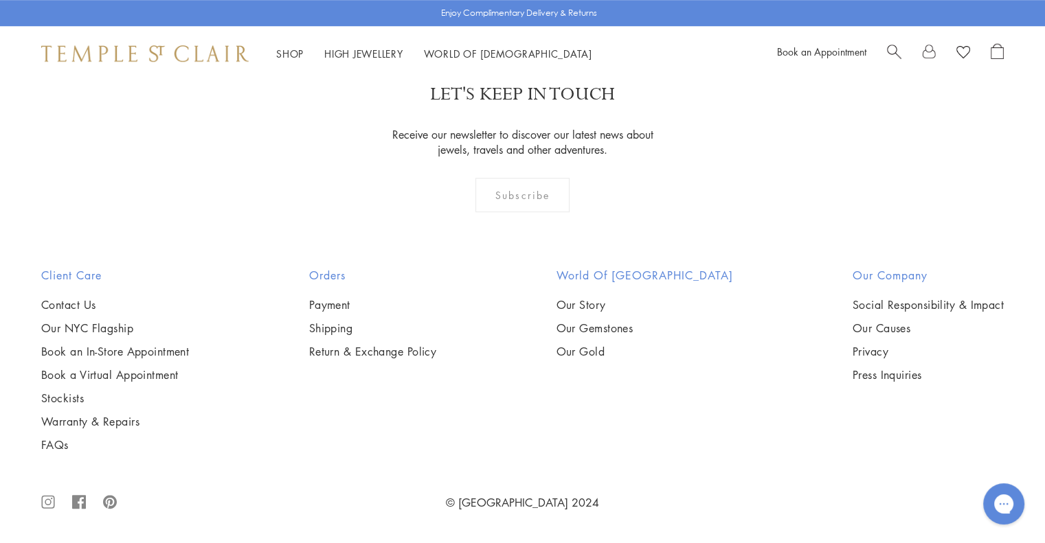
scroll to position [1584, 0]
click at [0, 0] on img at bounding box center [0, 0] width 0 height 0
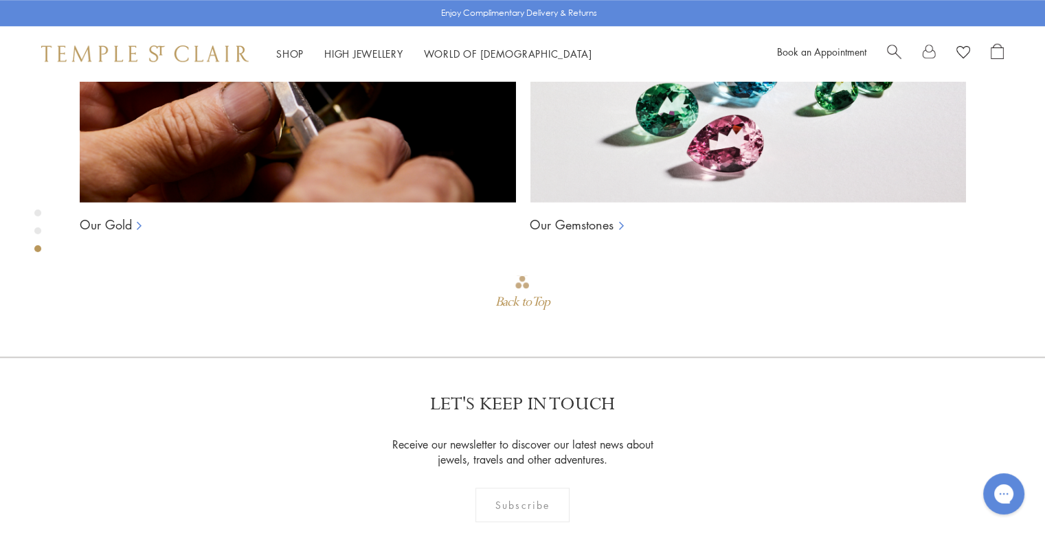
scroll to position [1213, 0]
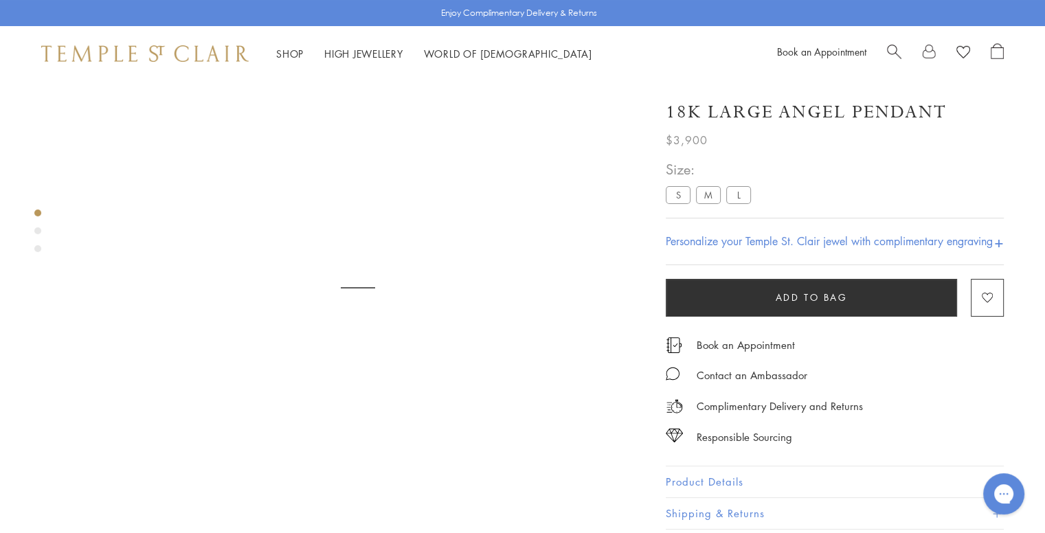
scroll to position [81, 0]
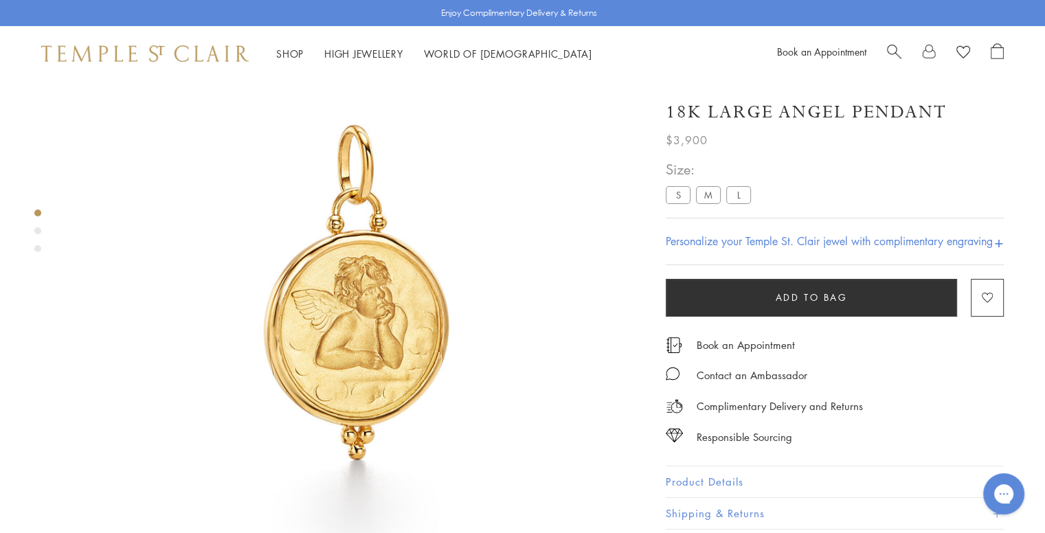
click at [710, 199] on label "M" at bounding box center [708, 194] width 25 height 17
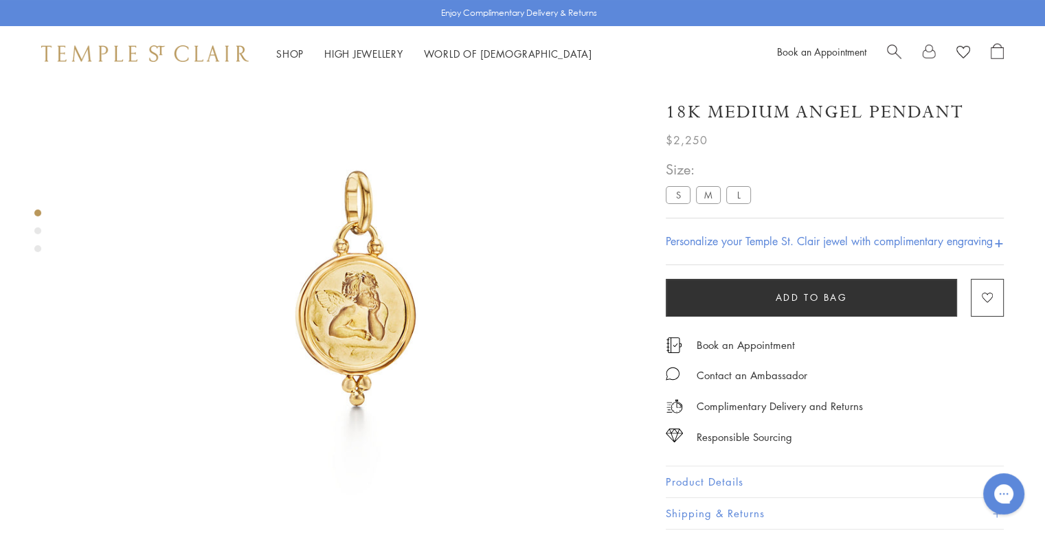
click at [679, 196] on label "S" at bounding box center [678, 194] width 25 height 17
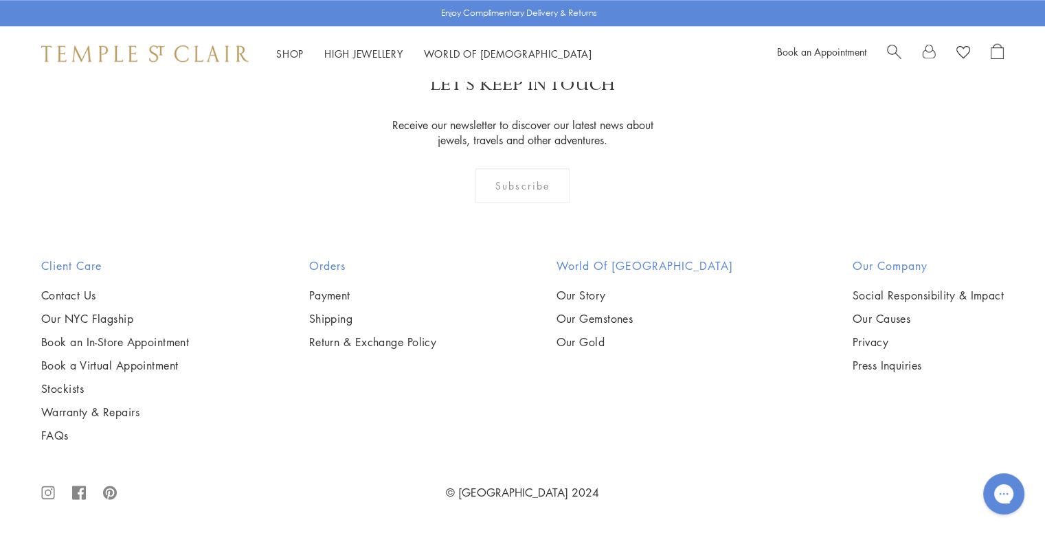
scroll to position [1815, 0]
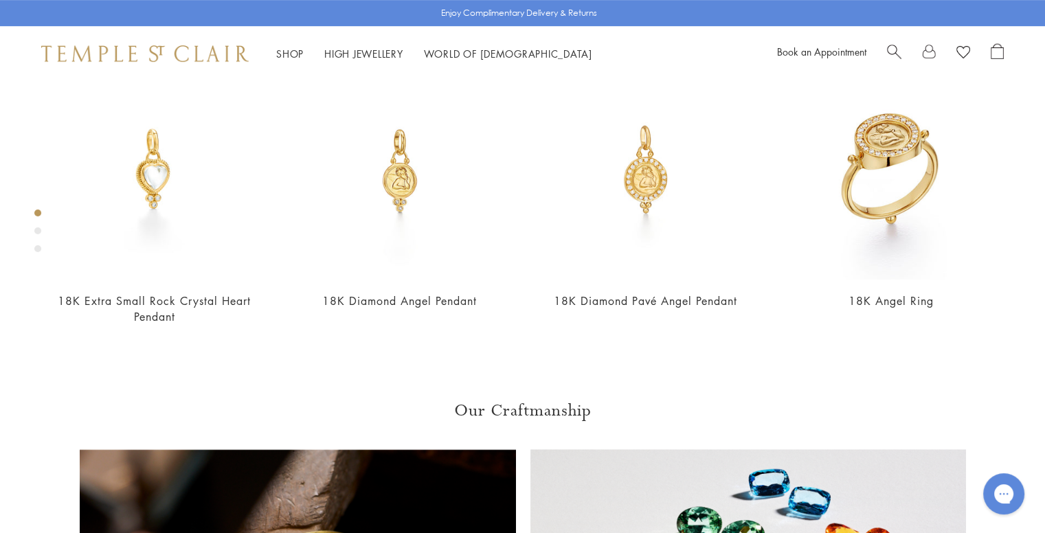
scroll to position [81, 0]
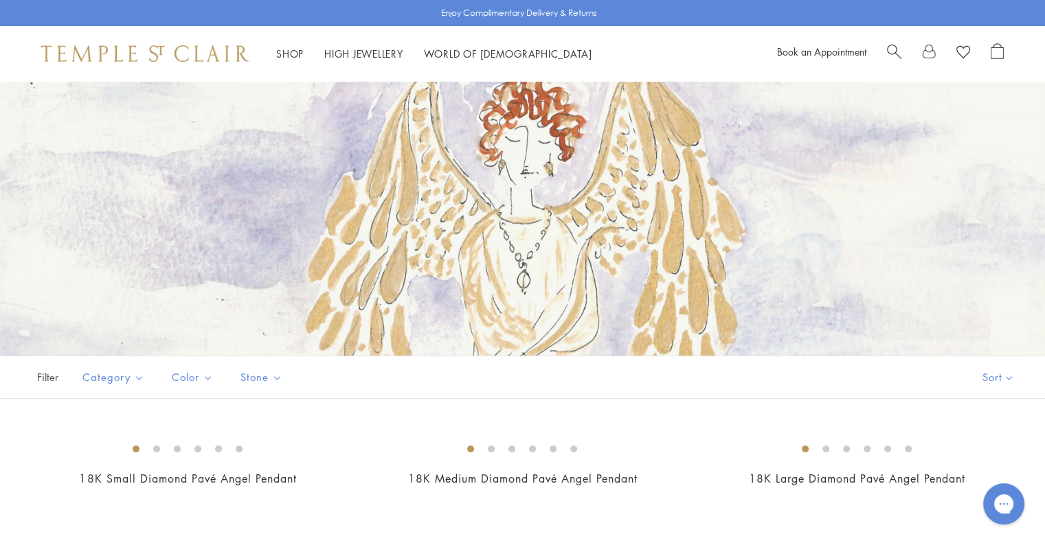
click at [192, 383] on span "Color" at bounding box center [194, 377] width 58 height 17
click at [262, 375] on span "Stone" at bounding box center [263, 377] width 59 height 17
click at [269, 411] on button "Diamond" at bounding box center [303, 404] width 127 height 16
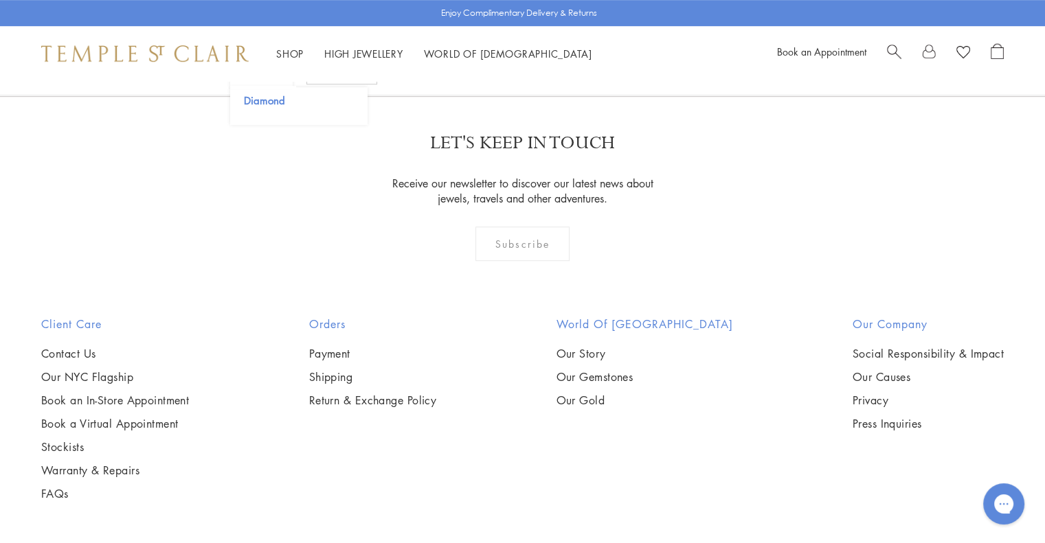
scroll to position [786, 0]
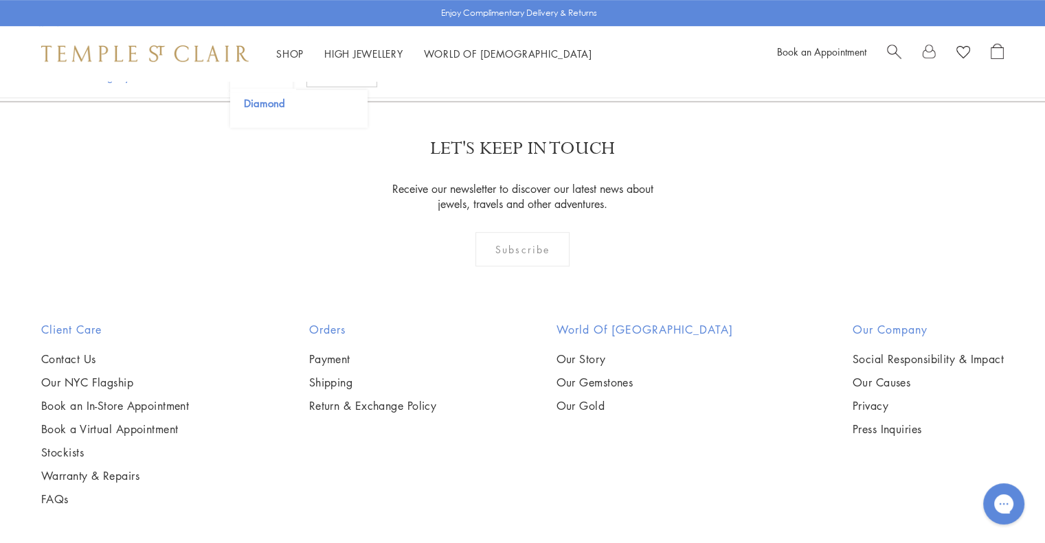
click at [0, 0] on img at bounding box center [0, 0] width 0 height 0
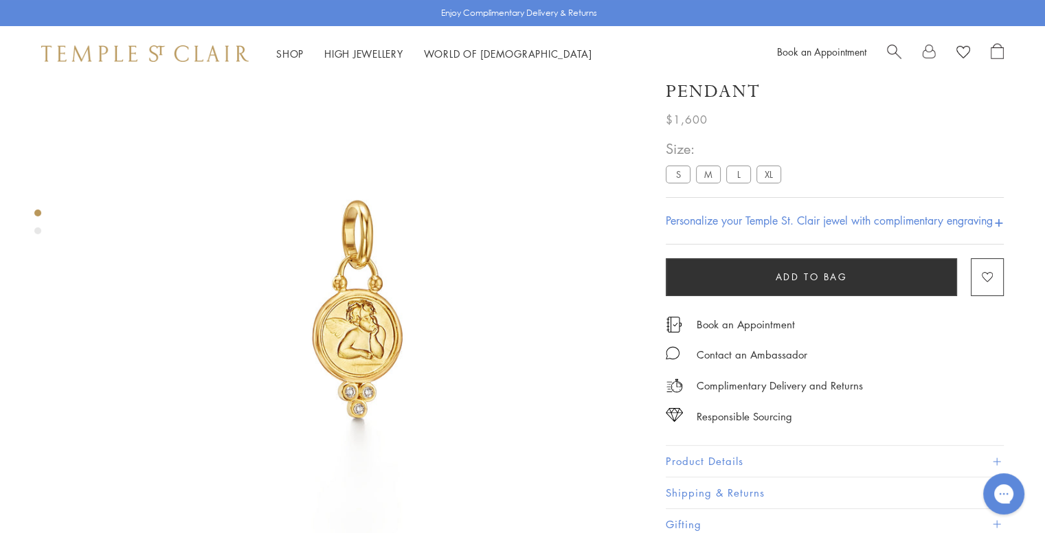
scroll to position [81, 0]
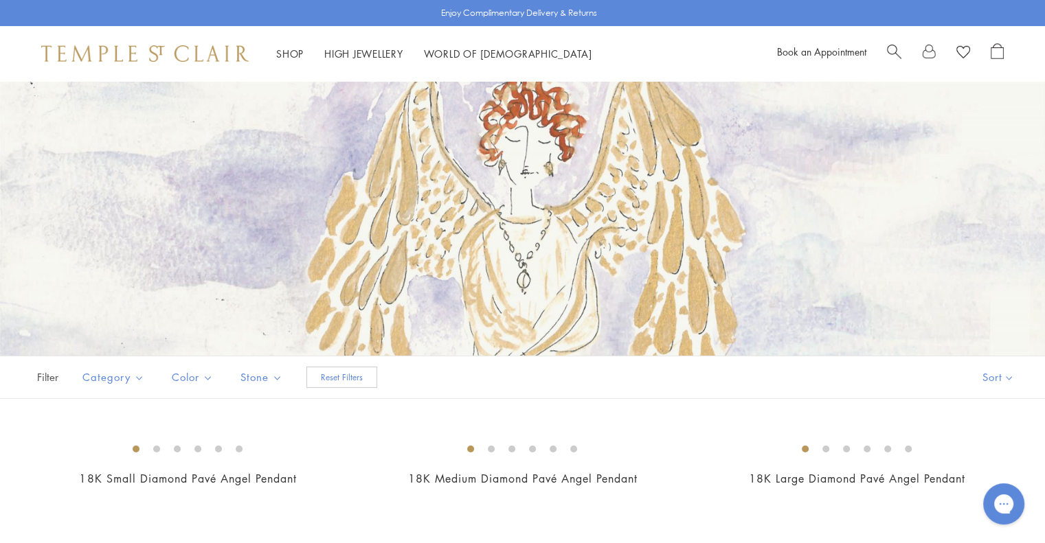
click at [501, 53] on link "World of Temple World of Temple" at bounding box center [508, 54] width 168 height 14
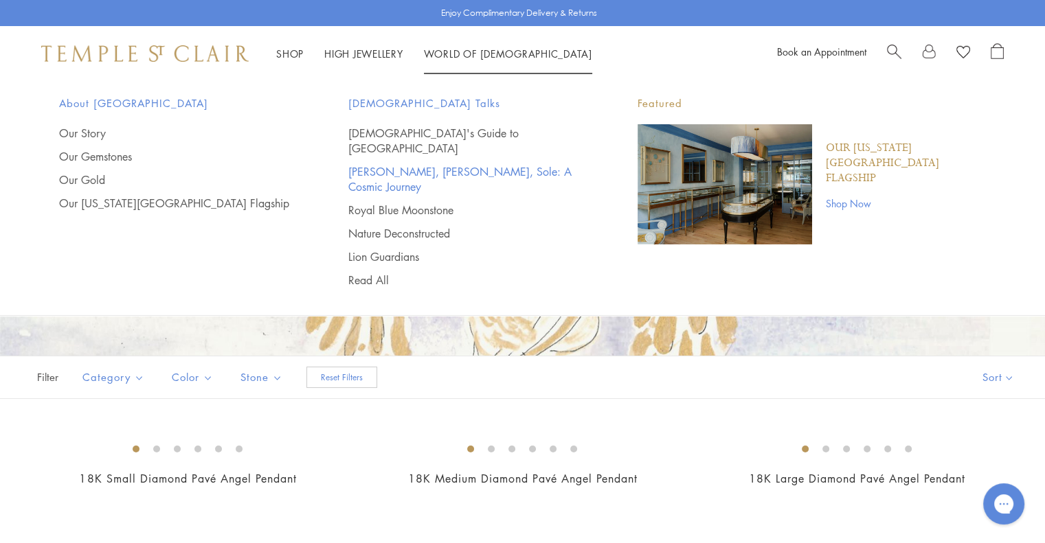
click at [497, 164] on link "[PERSON_NAME], [PERSON_NAME], Sole: A Cosmic Journey" at bounding box center [465, 179] width 234 height 30
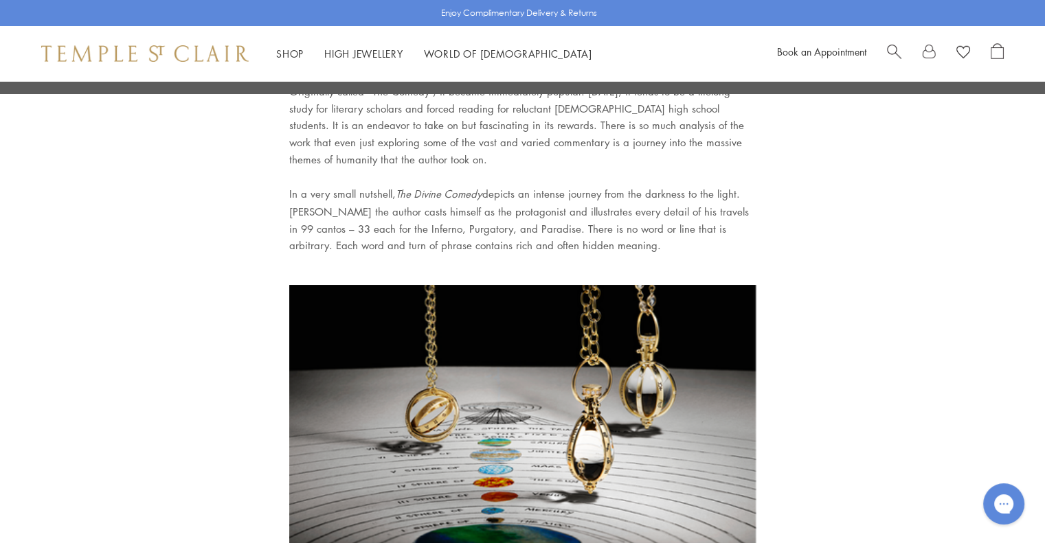
scroll to position [6493, 0]
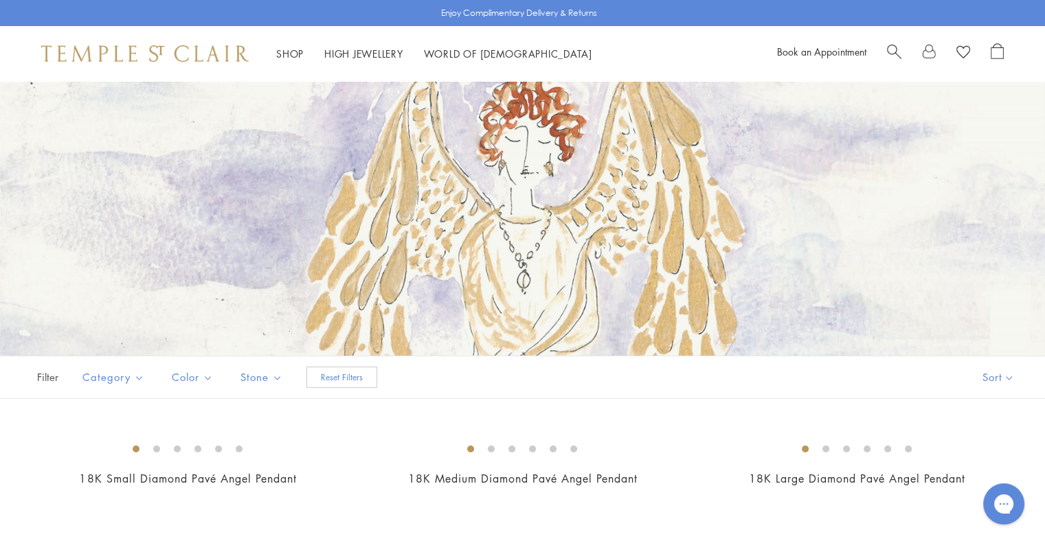
click at [294, 52] on link "Shop Shop" at bounding box center [289, 54] width 27 height 14
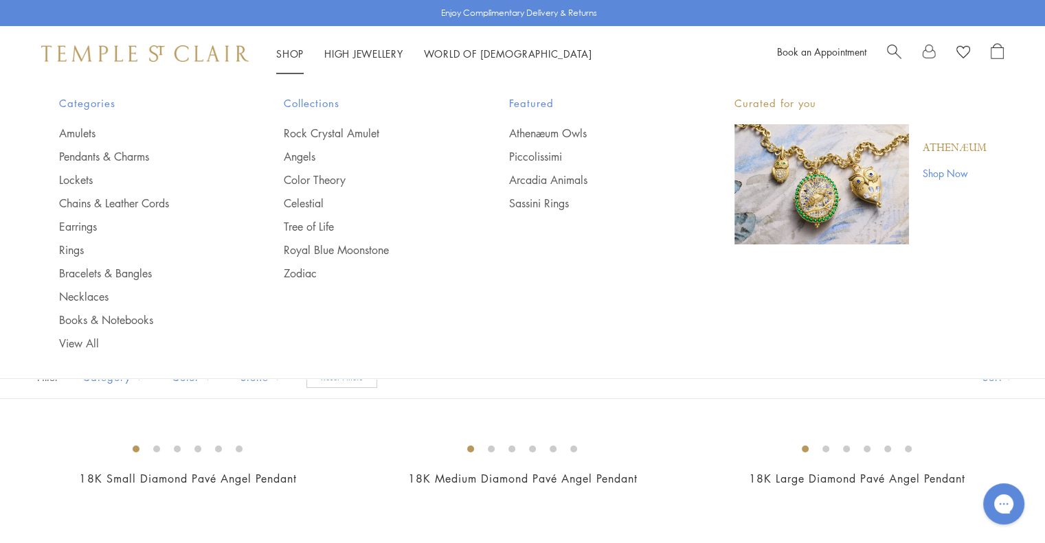
click at [559, 157] on link "Piccolissimi" at bounding box center [594, 156] width 170 height 15
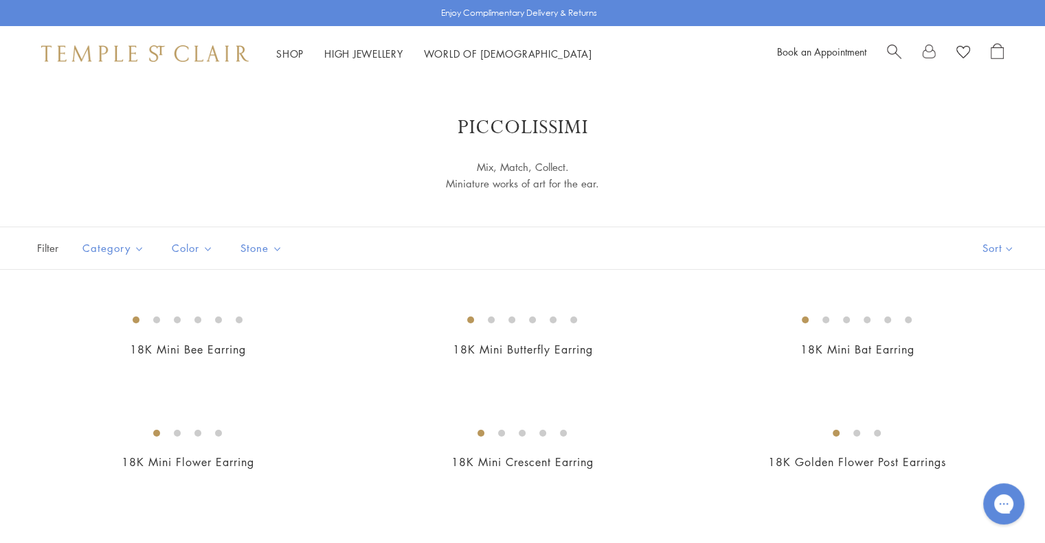
click at [466, 49] on link "World of Temple World of Temple" at bounding box center [508, 54] width 168 height 14
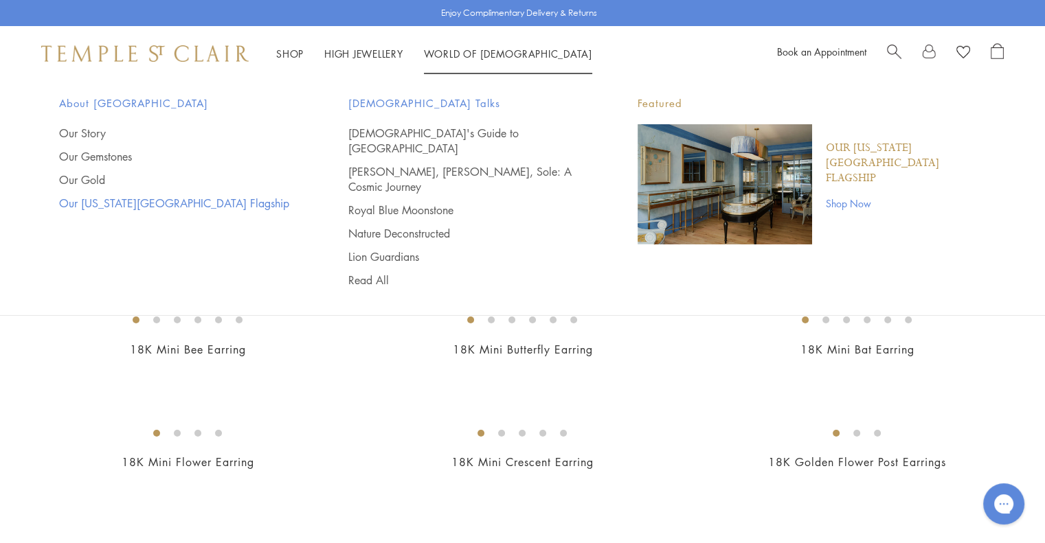
click at [184, 208] on link "Our [US_STATE][GEOGRAPHIC_DATA] Flagship" at bounding box center [176, 203] width 234 height 15
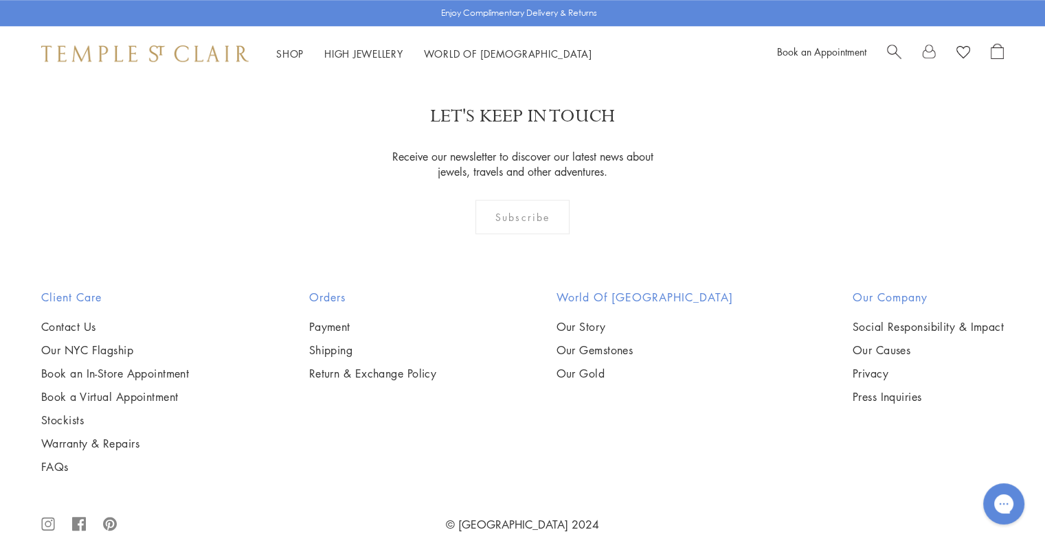
scroll to position [1217, 0]
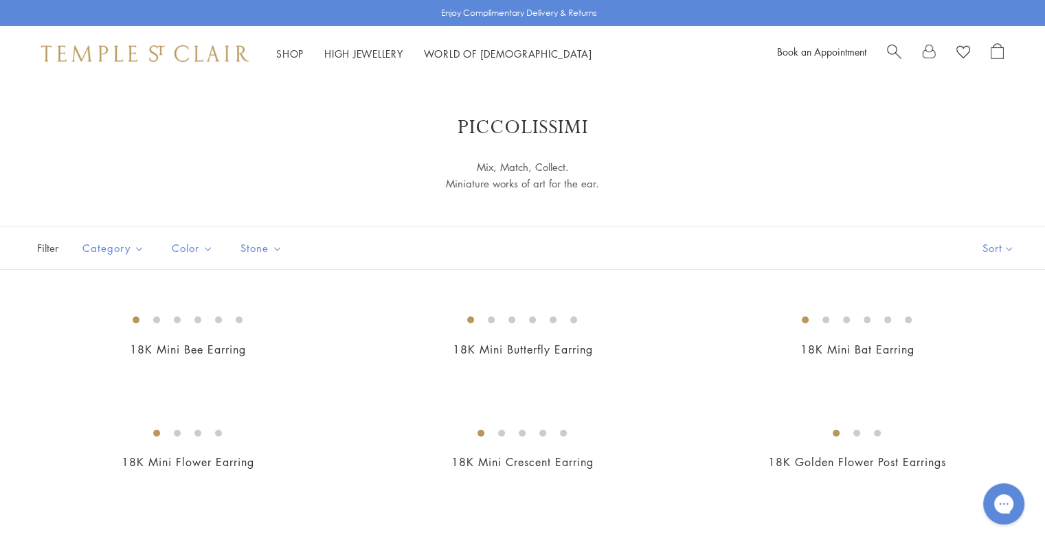
click at [288, 51] on link "Shop Shop" at bounding box center [289, 54] width 27 height 14
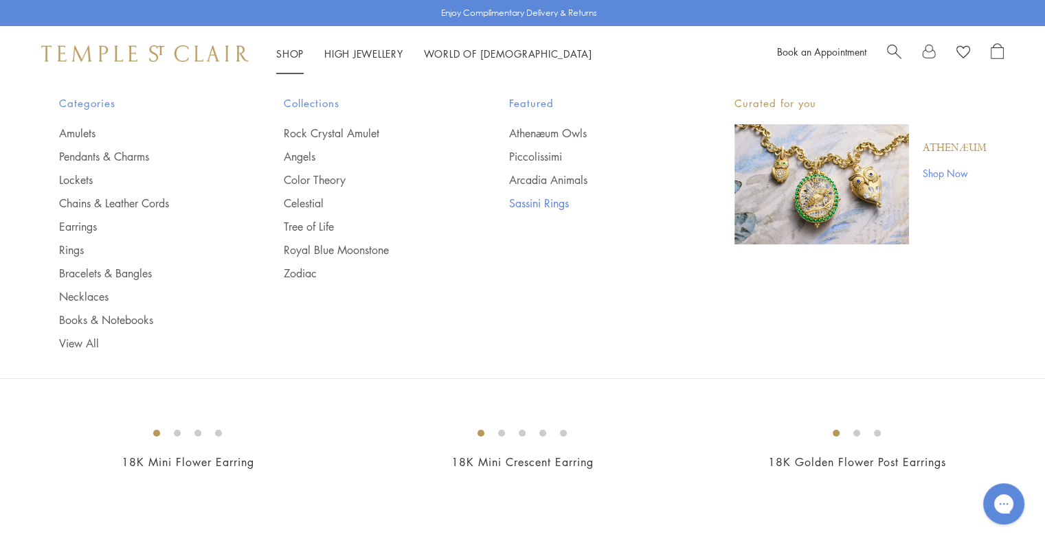
click at [569, 210] on link "Sassini Rings" at bounding box center [594, 203] width 170 height 15
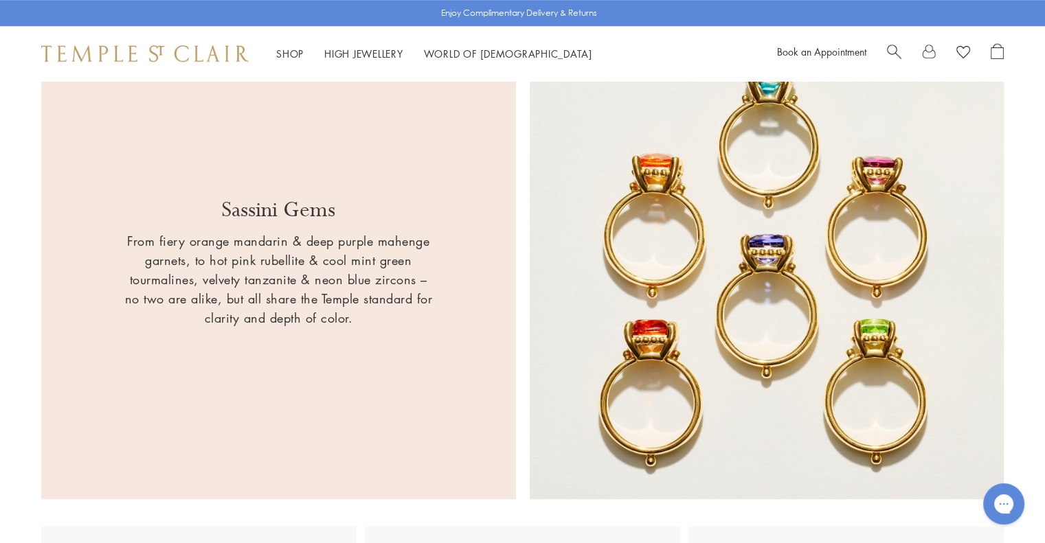
scroll to position [347, 0]
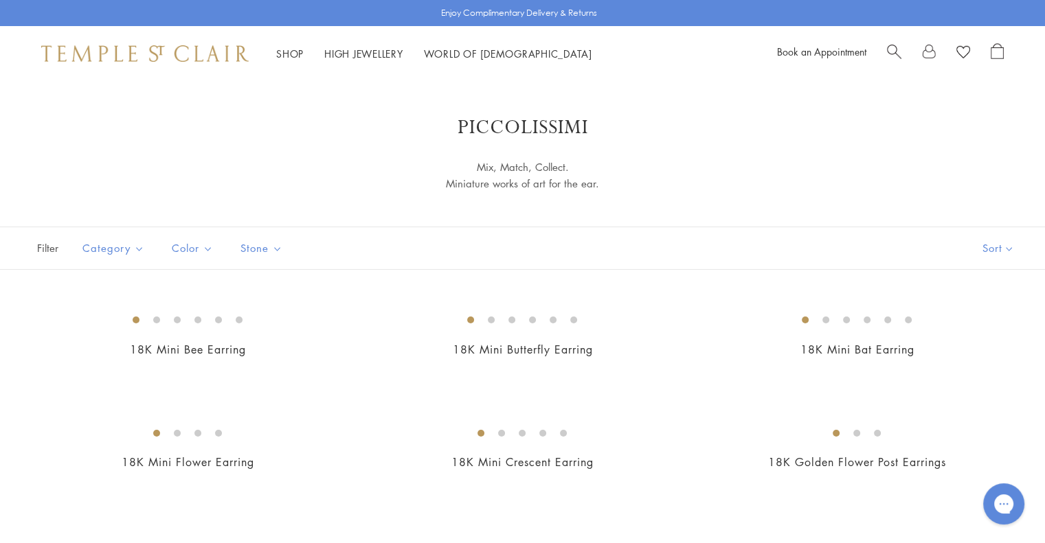
click at [294, 56] on link "Shop Shop" at bounding box center [289, 54] width 27 height 14
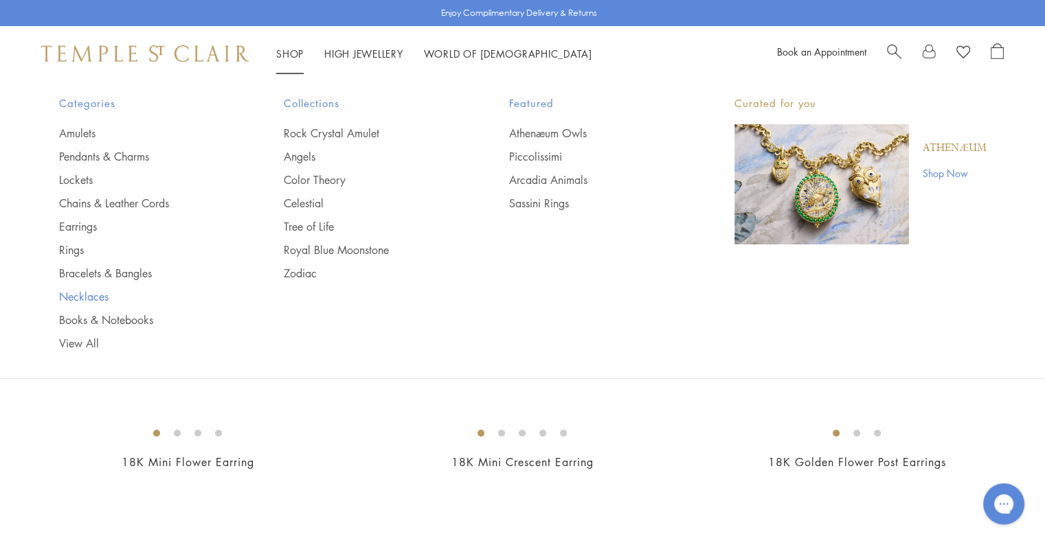
click at [95, 289] on link "Necklaces" at bounding box center [144, 296] width 170 height 15
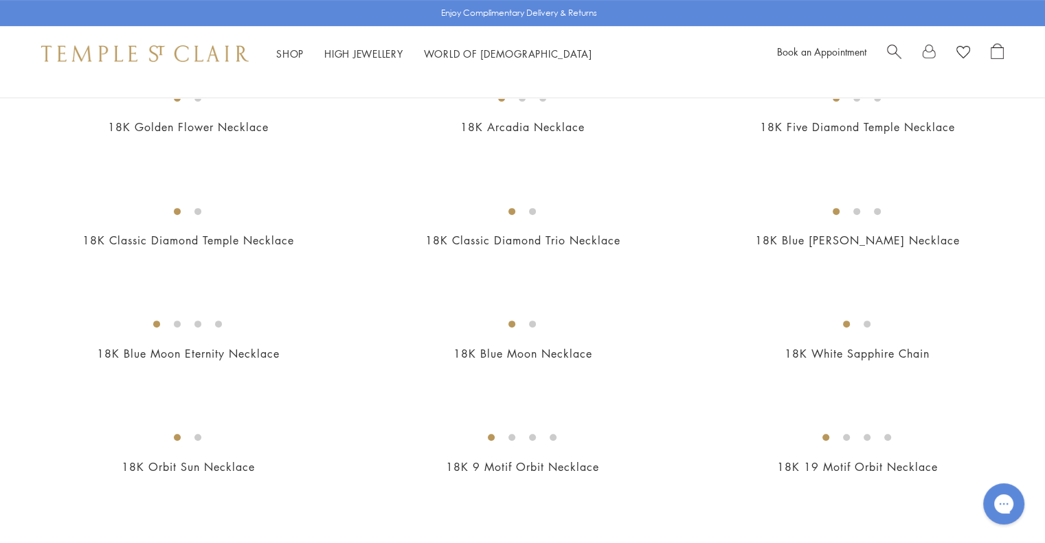
scroll to position [517, 0]
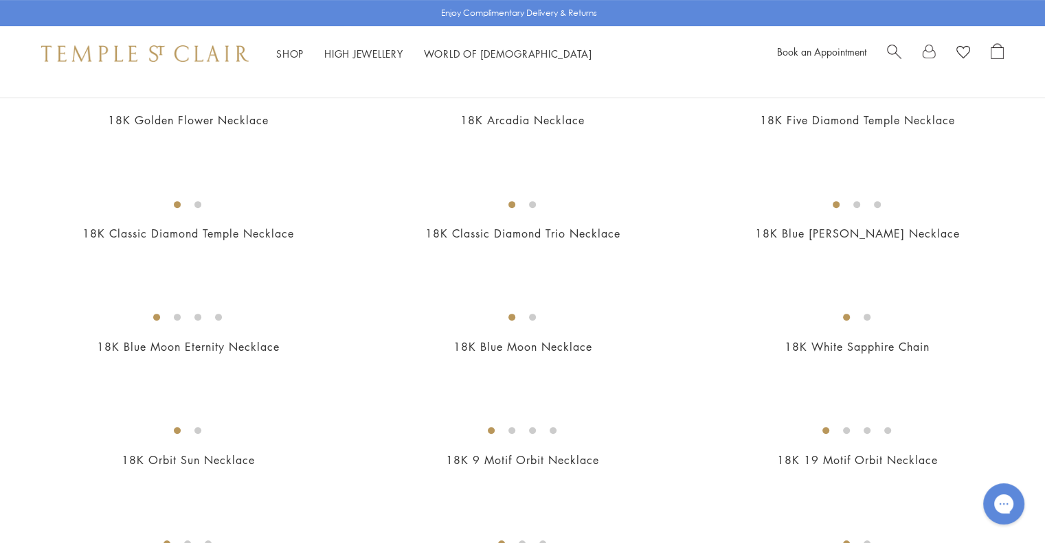
click at [0, 0] on img at bounding box center [0, 0] width 0 height 0
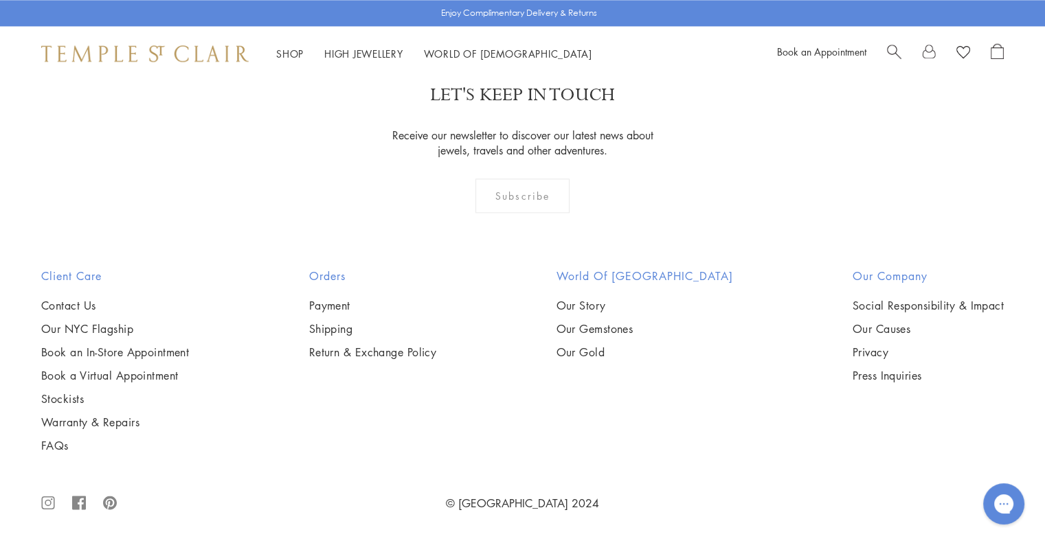
scroll to position [5004, 0]
click at [0, 0] on img at bounding box center [0, 0] width 0 height 0
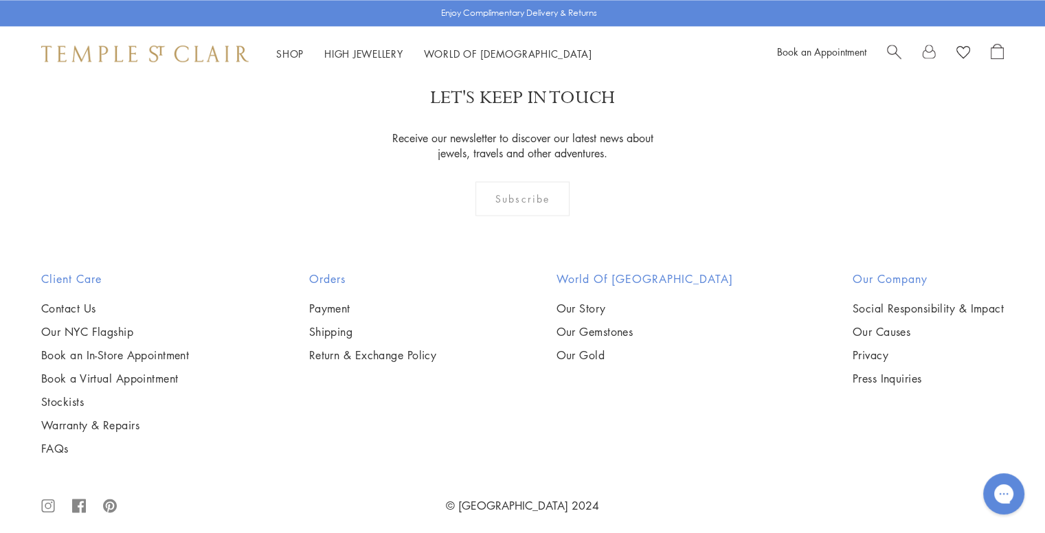
scroll to position [2103, 0]
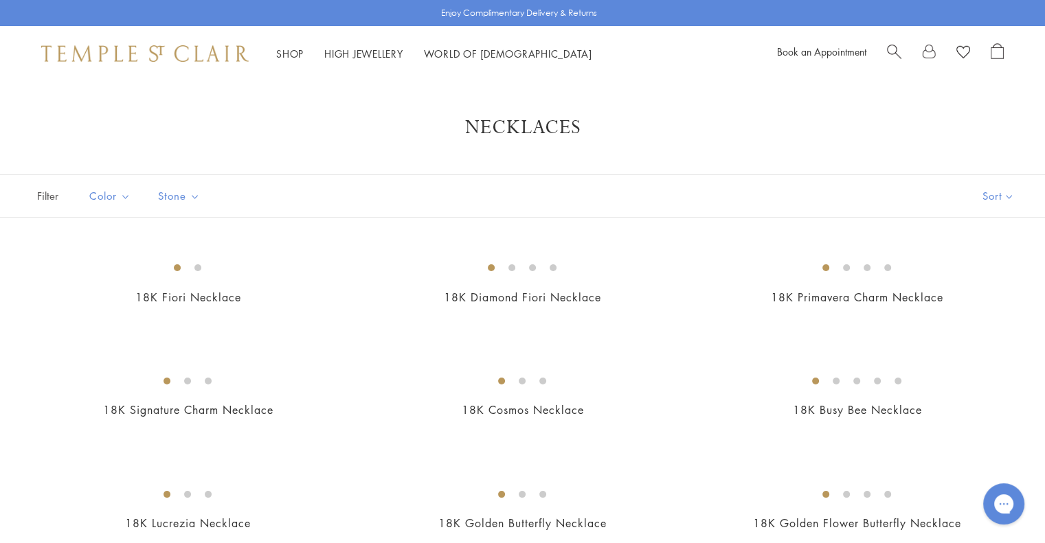
click at [293, 54] on link "Shop Shop" at bounding box center [289, 54] width 27 height 14
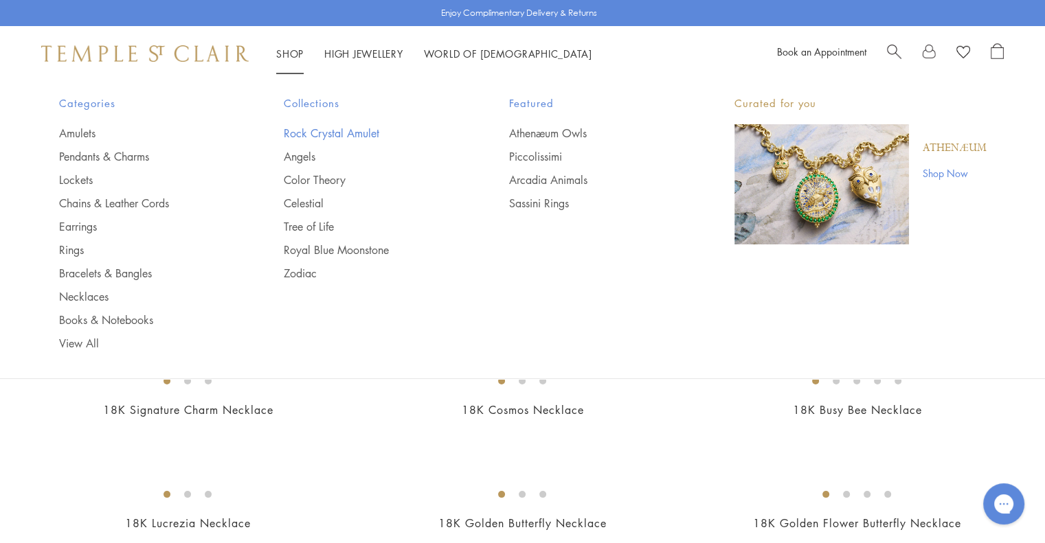
click at [352, 132] on link "Rock Crystal Amulet" at bounding box center [369, 133] width 170 height 15
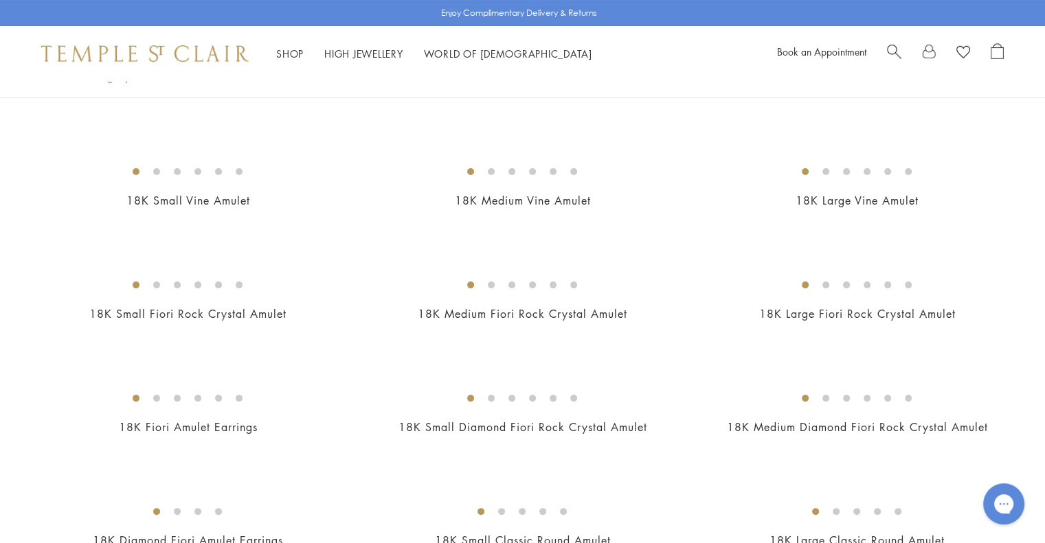
scroll to position [188, 0]
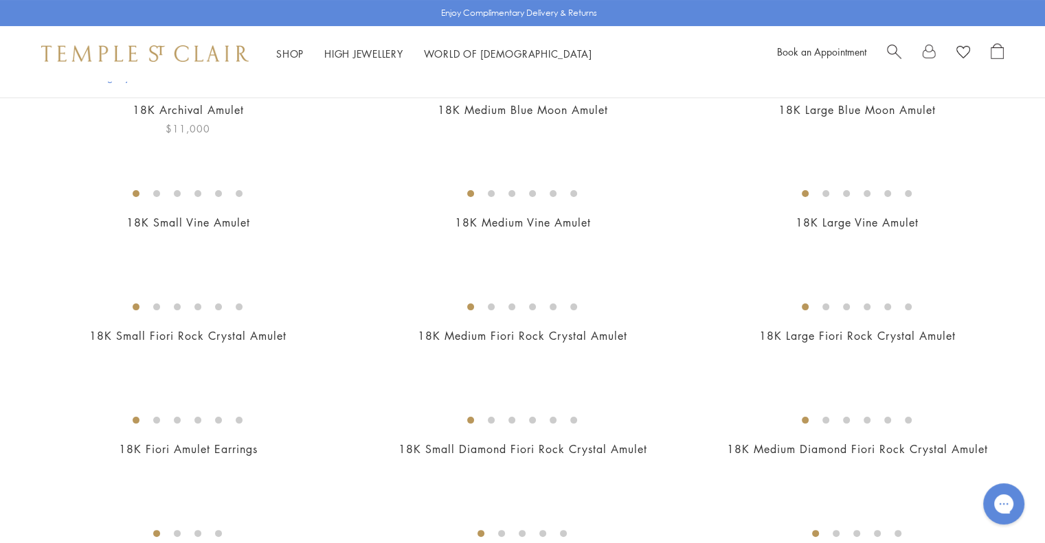
click at [0, 0] on img at bounding box center [0, 0] width 0 height 0
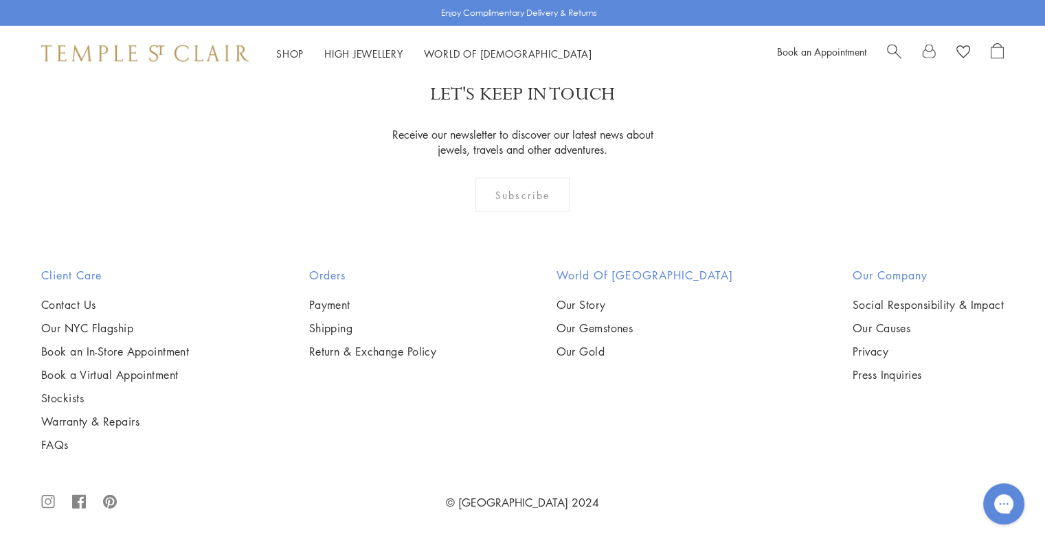
scroll to position [9346, 0]
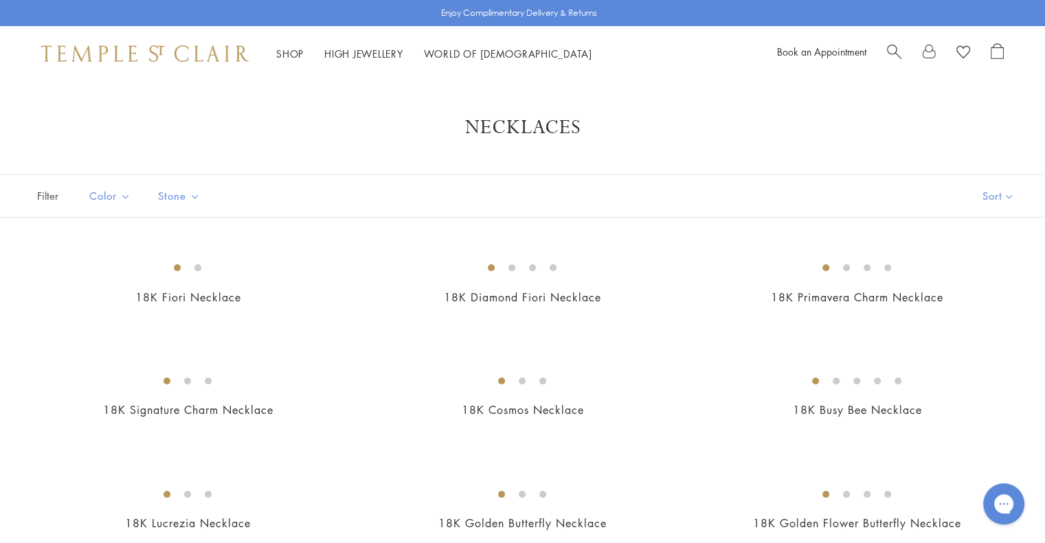
click at [293, 56] on link "Shop Shop" at bounding box center [289, 54] width 27 height 14
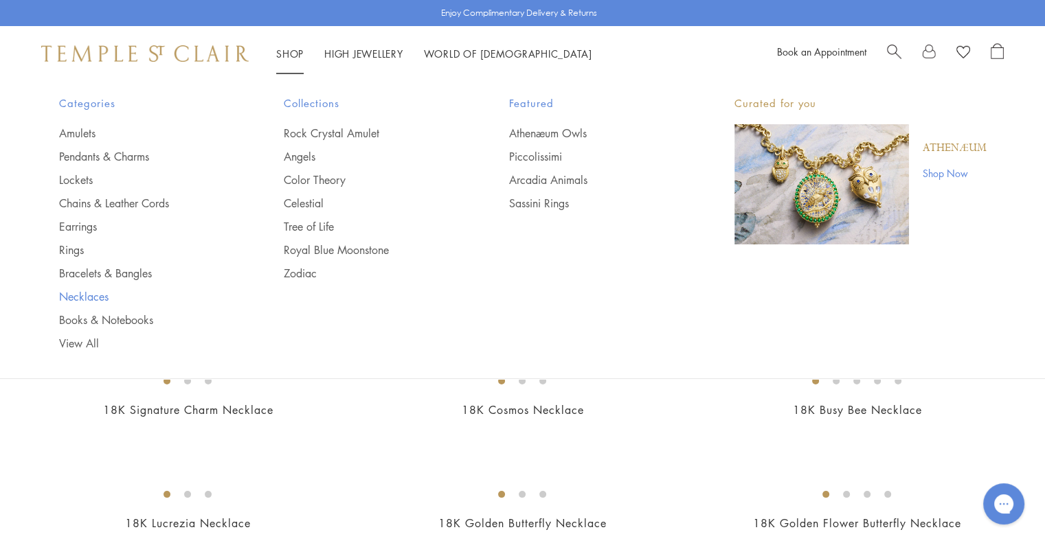
click at [103, 297] on link "Necklaces" at bounding box center [144, 296] width 170 height 15
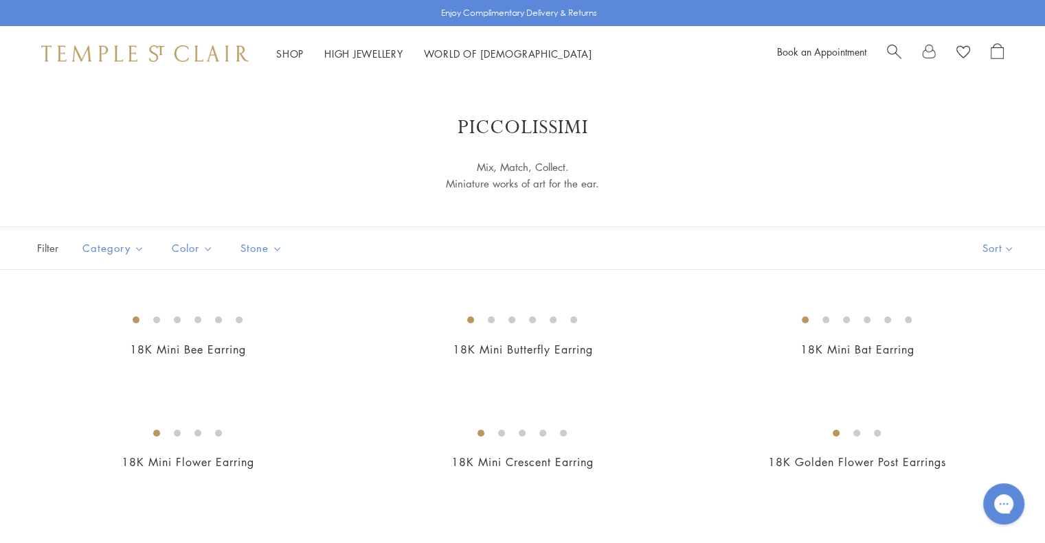
click at [293, 54] on link "Shop Shop" at bounding box center [289, 54] width 27 height 14
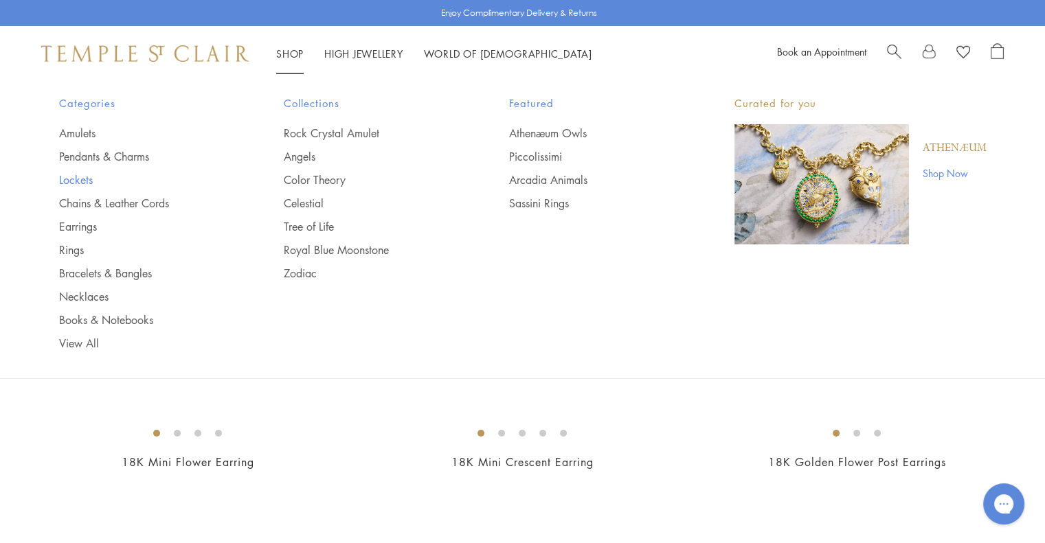
click at [80, 182] on link "Lockets" at bounding box center [144, 179] width 170 height 15
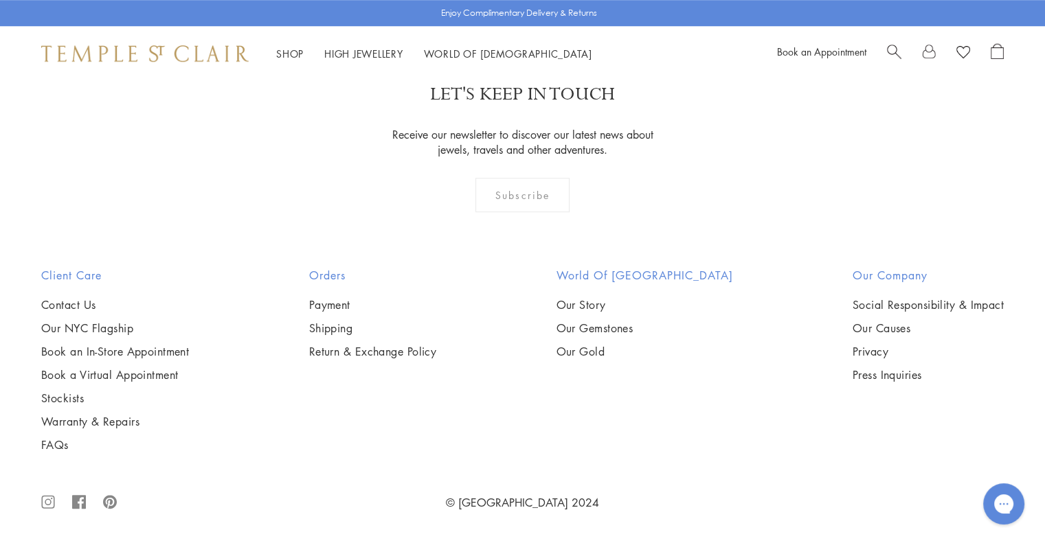
scroll to position [2734, 0]
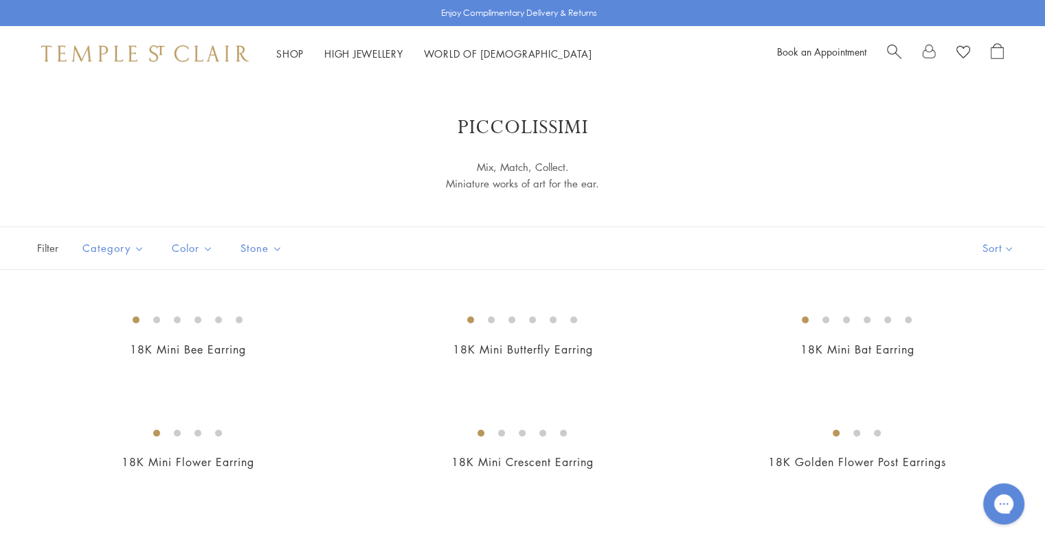
click at [293, 58] on link "Shop Shop" at bounding box center [289, 54] width 27 height 14
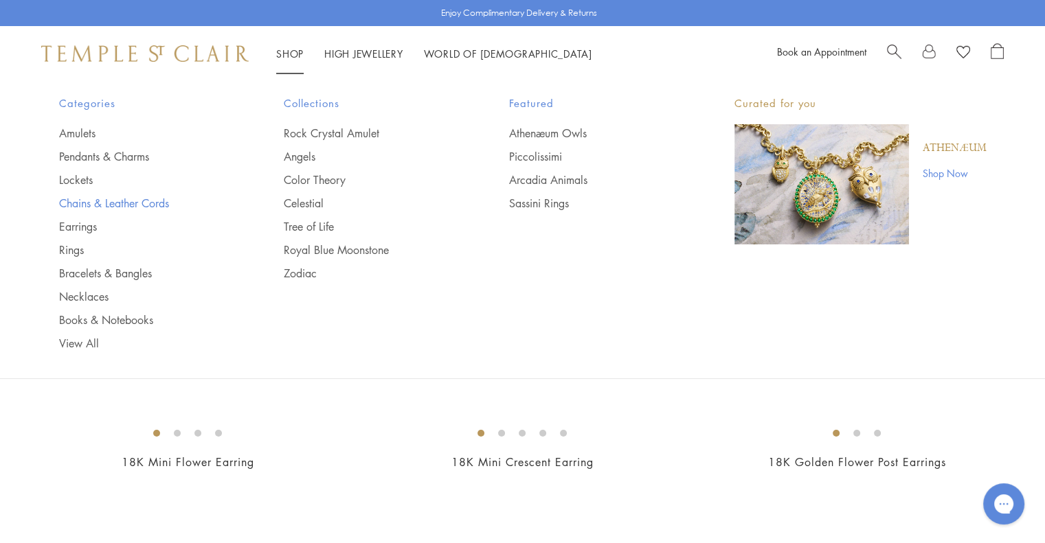
click at [162, 202] on link "Chains & Leather Cords" at bounding box center [144, 203] width 170 height 15
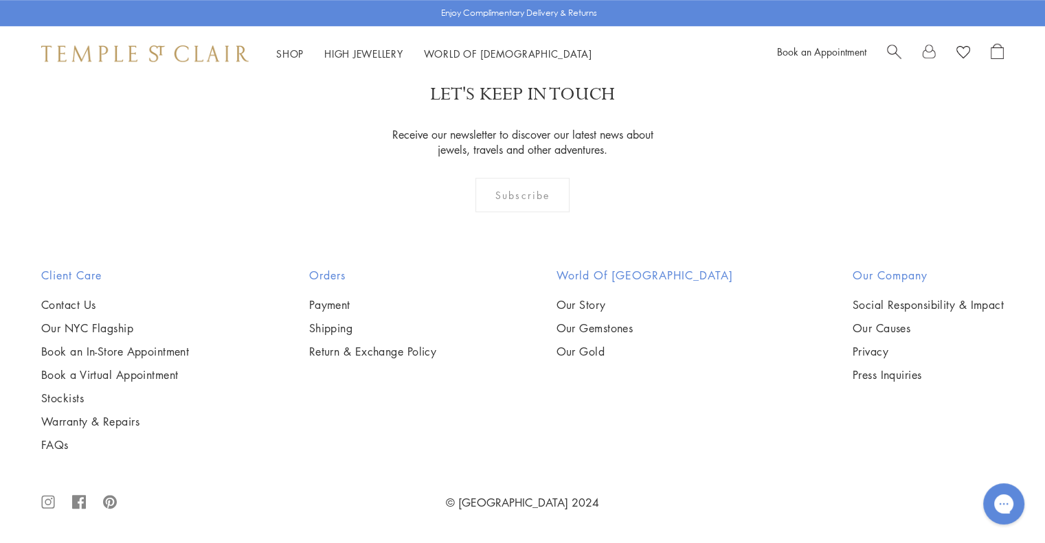
scroll to position [3028, 0]
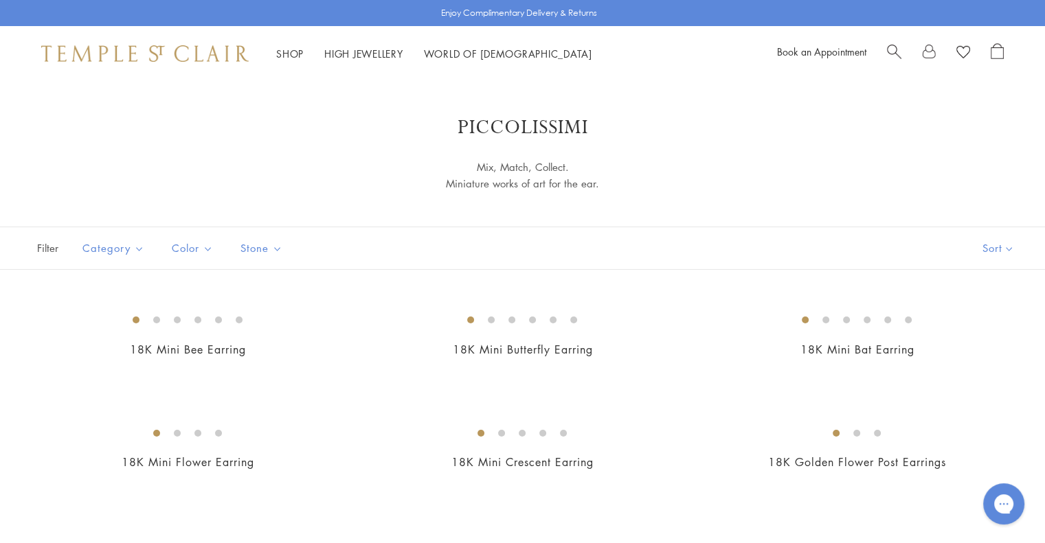
click at [297, 46] on li "Shop Shop Categories Amulets Pendants & Charms Lockets Chains & Leather Cords E…" at bounding box center [289, 53] width 27 height 17
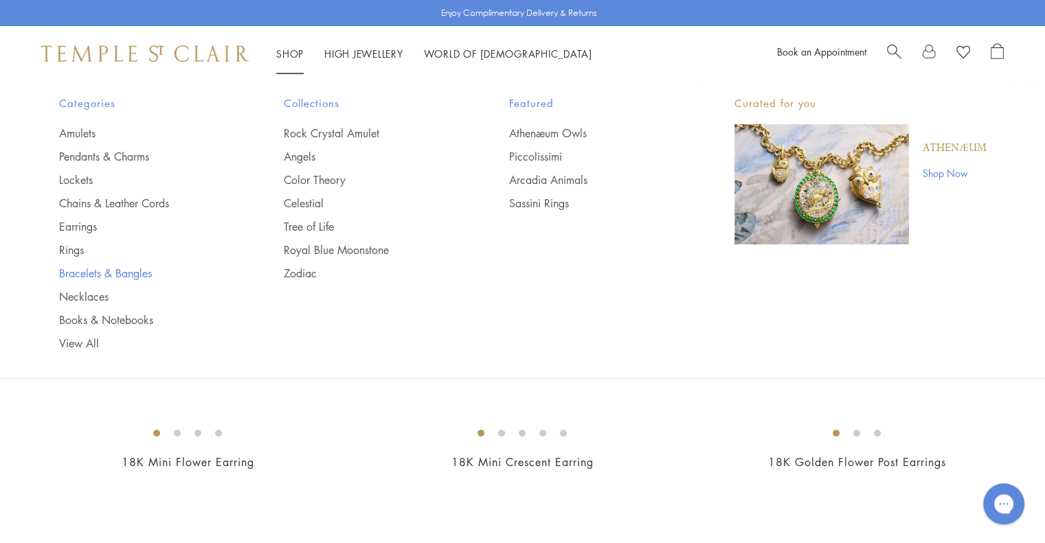
click at [133, 275] on link "Bracelets & Bangles" at bounding box center [144, 273] width 170 height 15
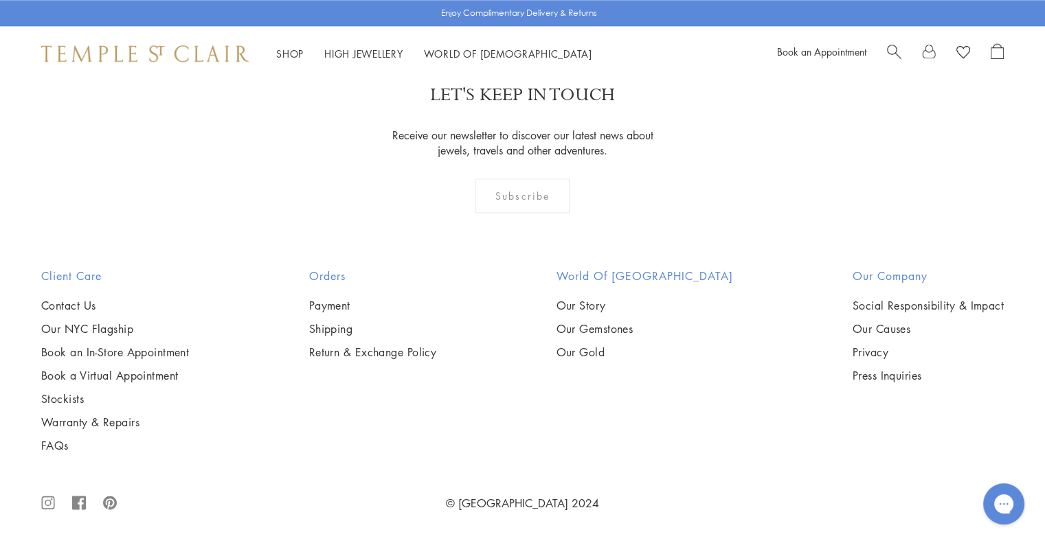
scroll to position [5366, 0]
click at [473, 54] on link "World of [GEOGRAPHIC_DATA][DEMOGRAPHIC_DATA]" at bounding box center [508, 54] width 168 height 14
